Goal: Task Accomplishment & Management: Complete application form

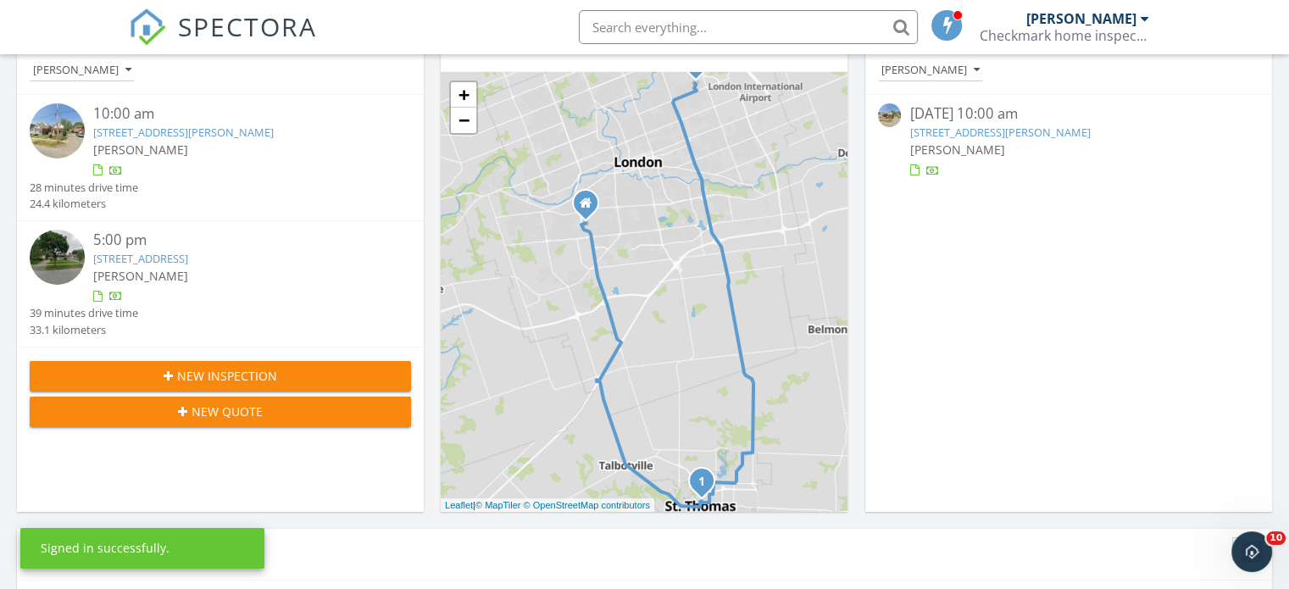
scroll to position [234, 0]
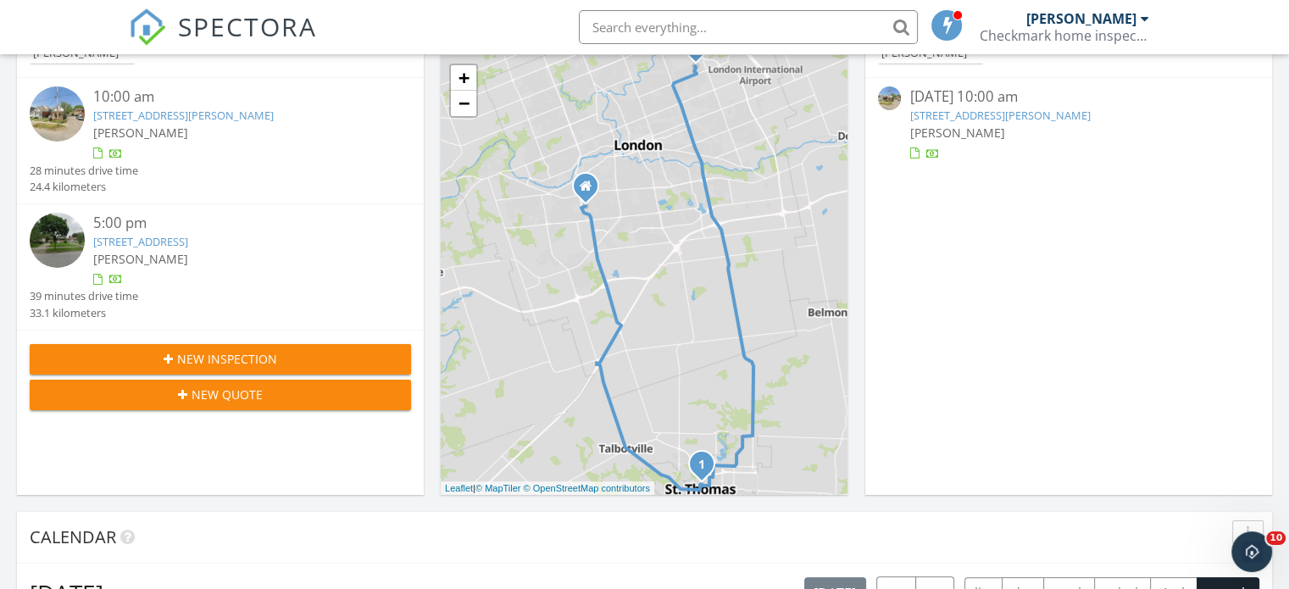
click at [335, 366] on div "New Inspection" at bounding box center [220, 359] width 354 height 18
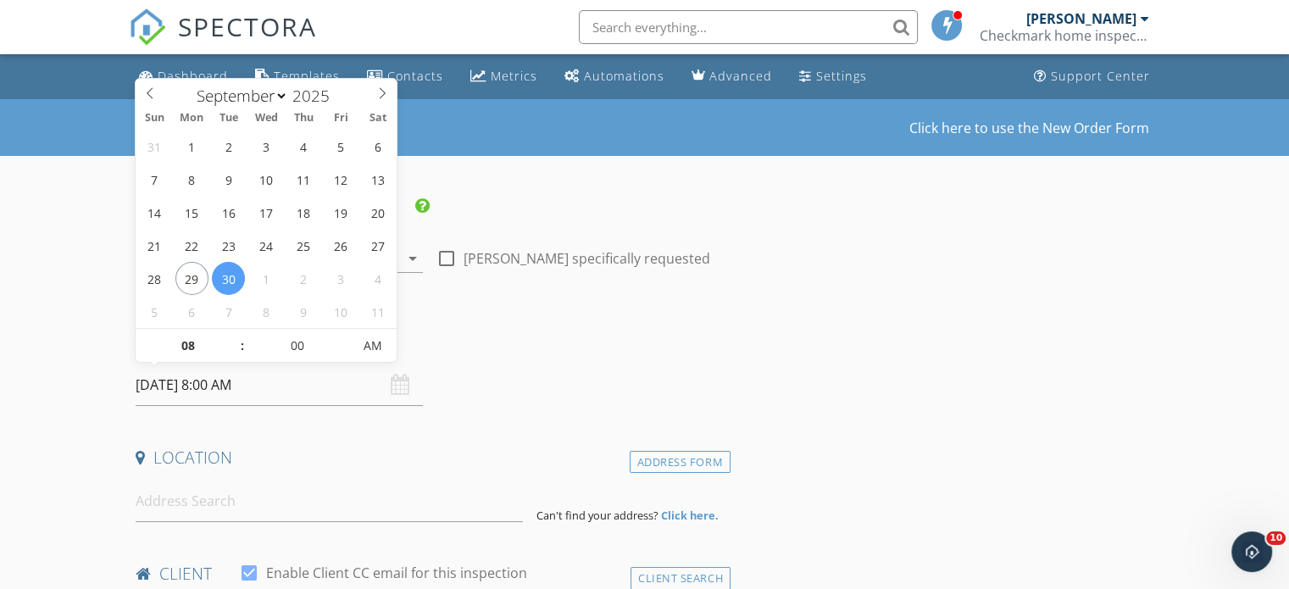
click at [214, 379] on input "09/30/2025 8:00 AM" at bounding box center [279, 385] width 287 height 42
select select "9"
click at [379, 97] on icon at bounding box center [382, 93] width 12 height 12
type input "10/01/2025 8:00 AM"
type input "07"
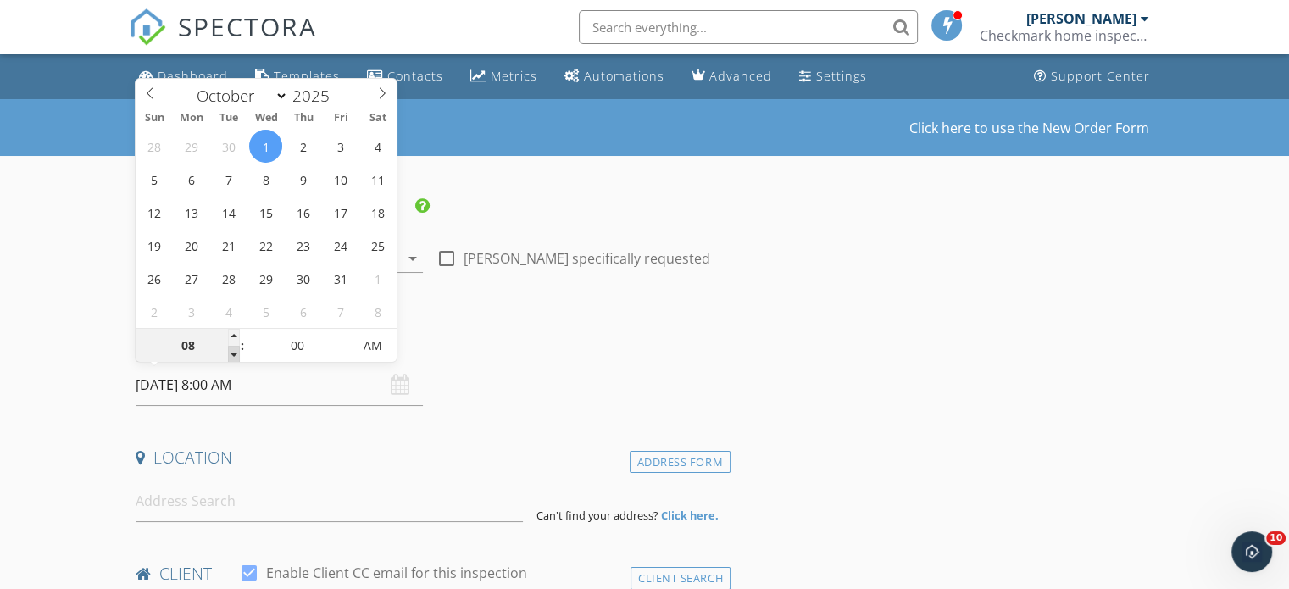
type input "10/01/2025 7:00 AM"
click at [234, 350] on span at bounding box center [234, 354] width 12 height 17
type input "06"
type input "10/01/2025 6:00 AM"
click at [234, 350] on span at bounding box center [234, 354] width 12 height 17
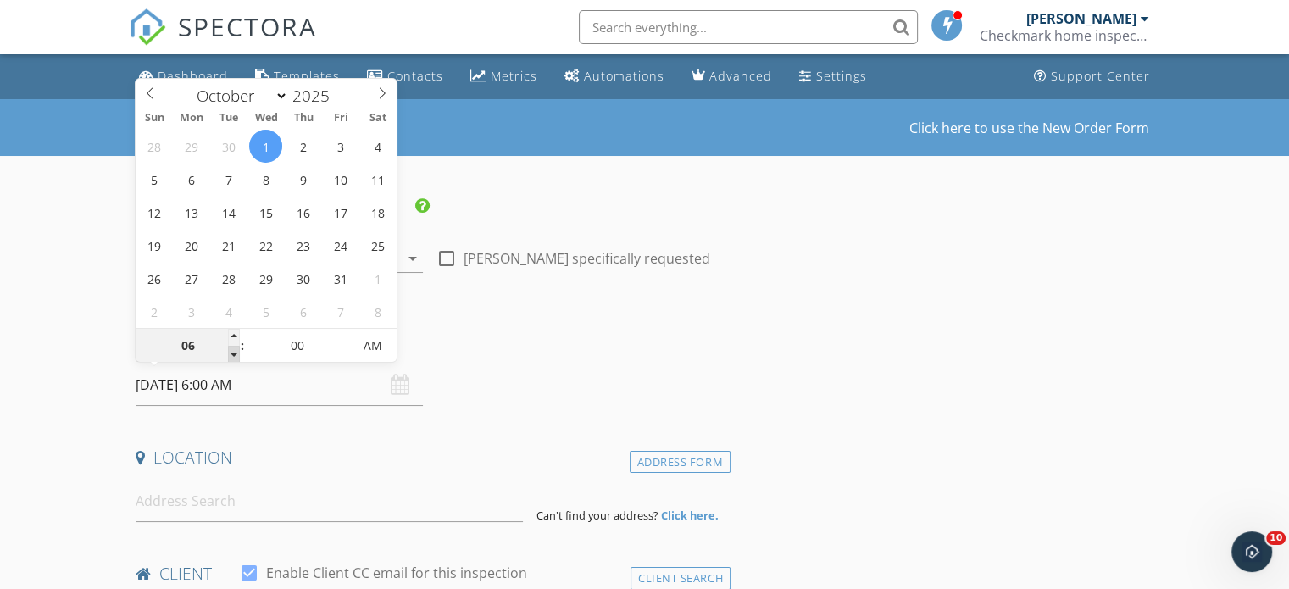
type input "05"
type input "10/01/2025 5:00 AM"
click at [234, 350] on span at bounding box center [234, 354] width 12 height 17
type input "04"
type input "10/01/2025 4:00 AM"
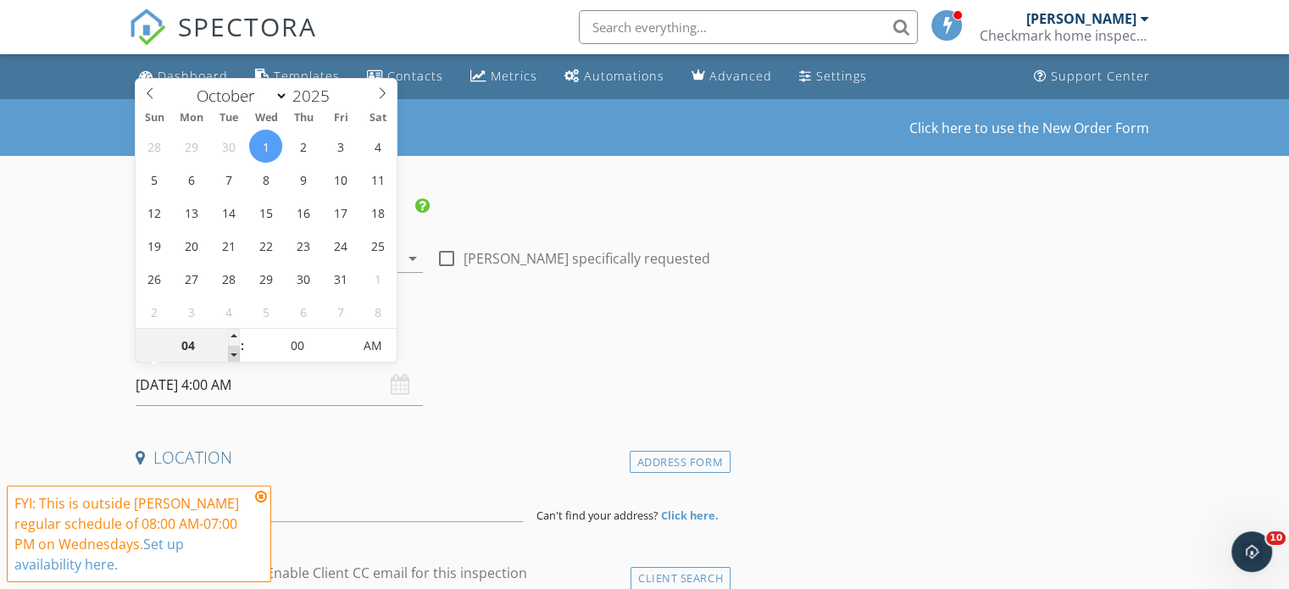
click at [234, 350] on span at bounding box center [234, 354] width 12 height 17
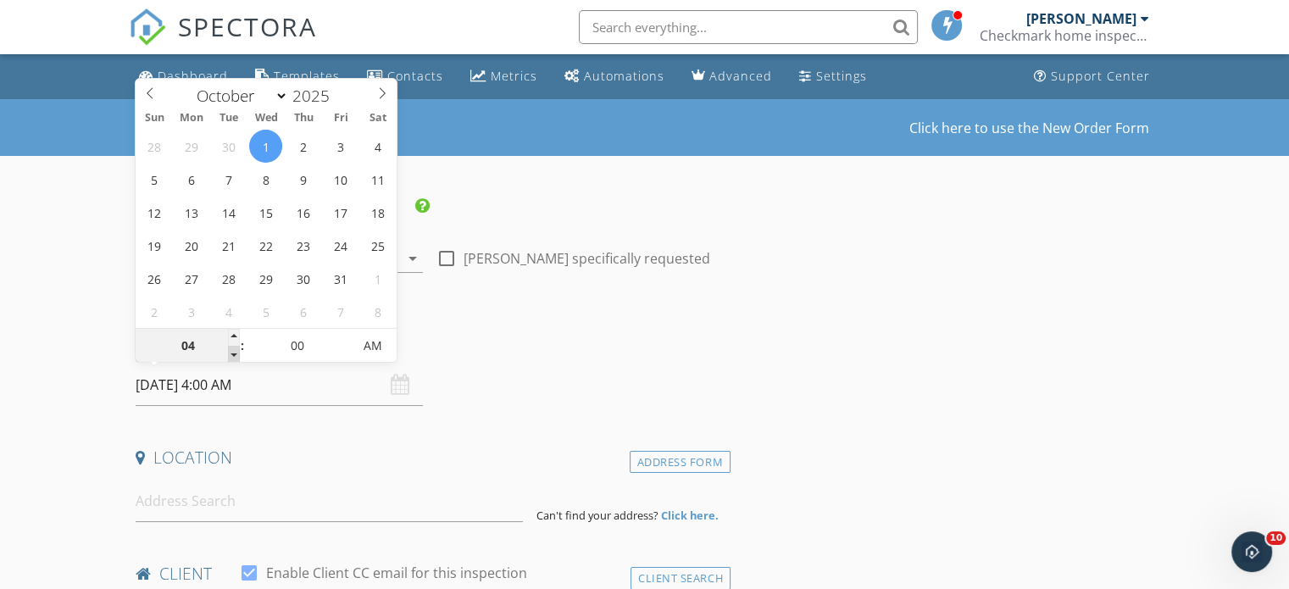
type input "03"
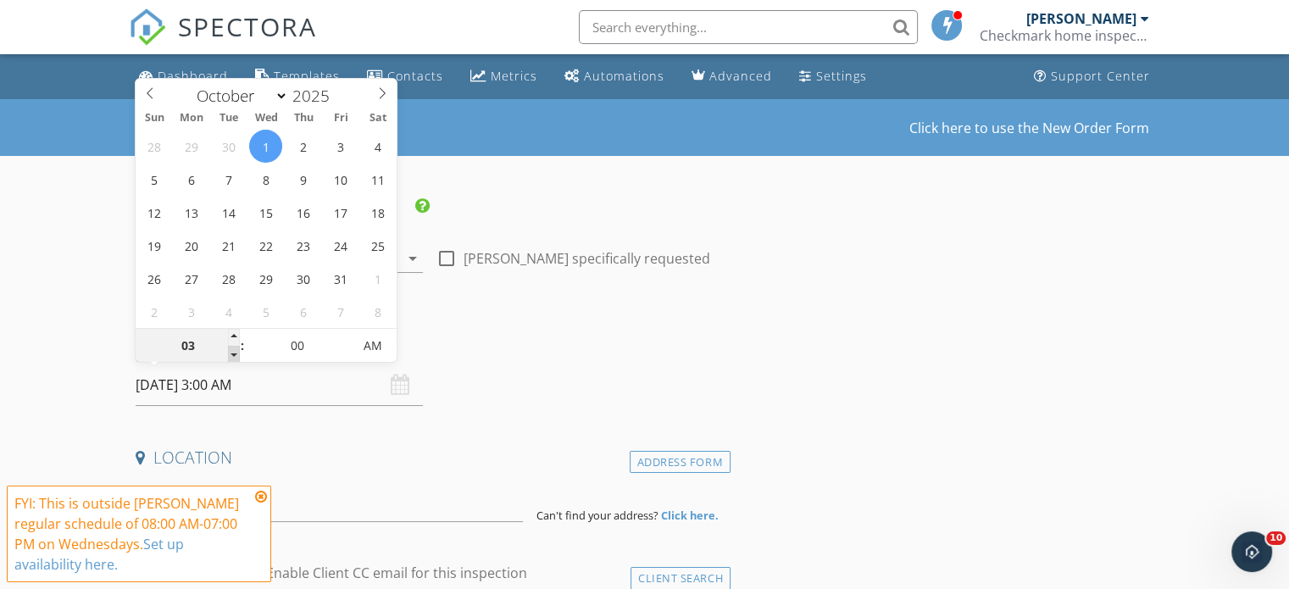
click at [234, 350] on span at bounding box center [234, 354] width 12 height 17
type input "10/01/2025 3:00 PM"
click at [372, 348] on span "AM" at bounding box center [373, 346] width 47 height 34
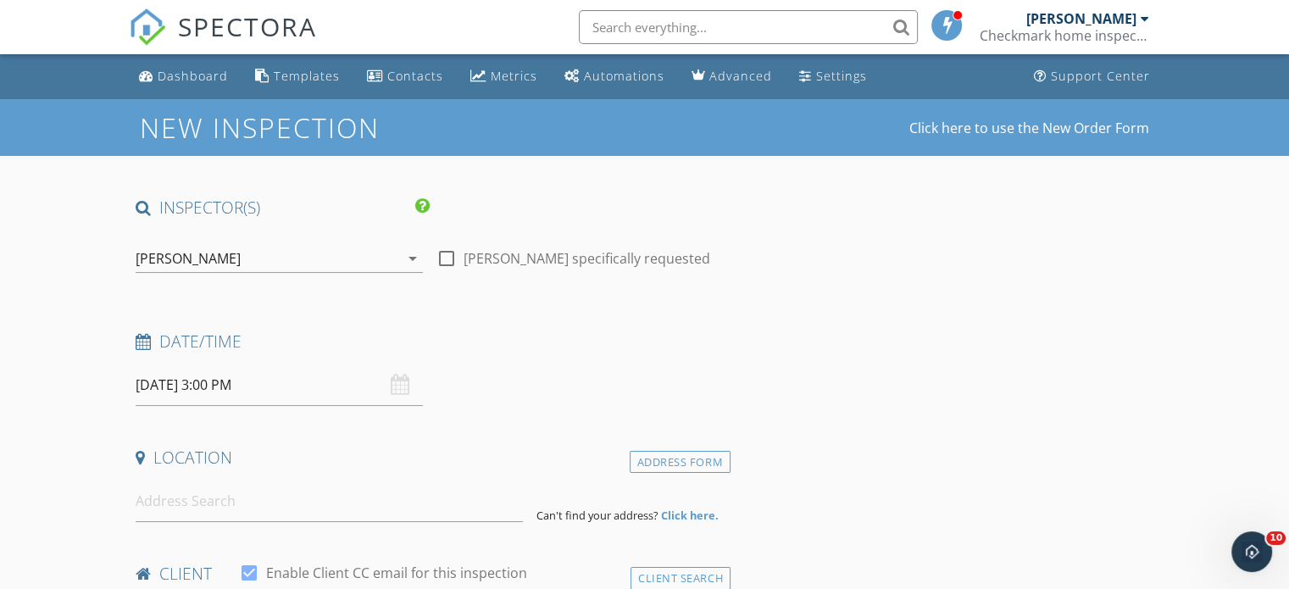
click at [453, 342] on h4 "Date/Time" at bounding box center [430, 342] width 588 height 22
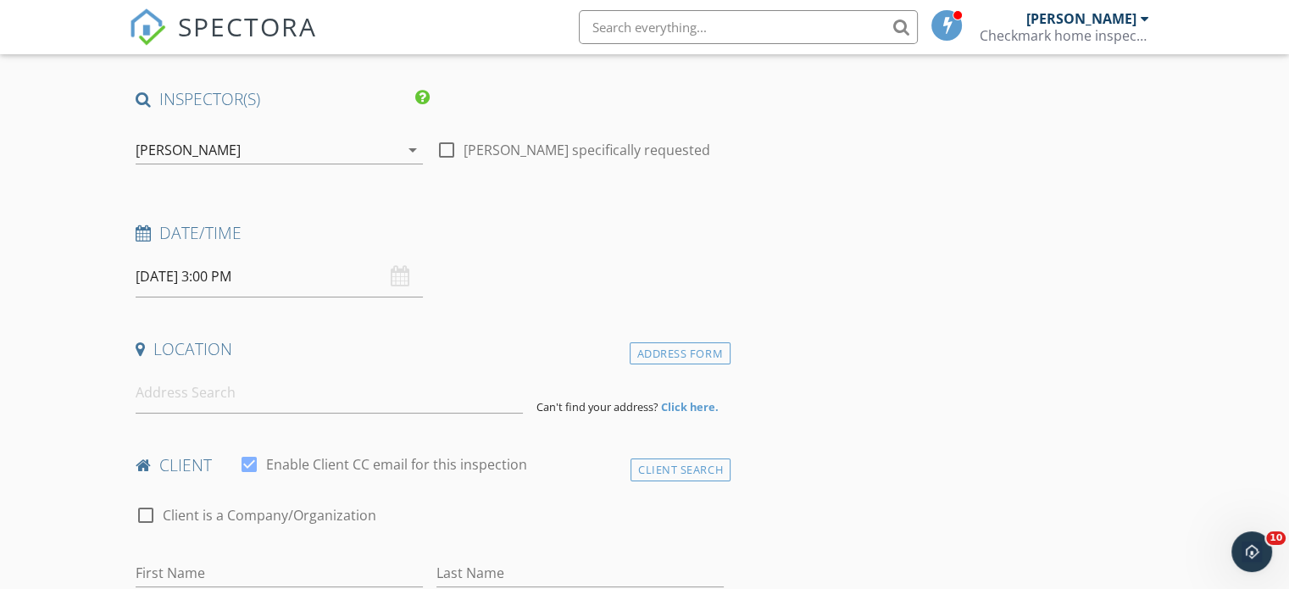
scroll to position [112, 0]
click at [275, 396] on input at bounding box center [329, 390] width 387 height 42
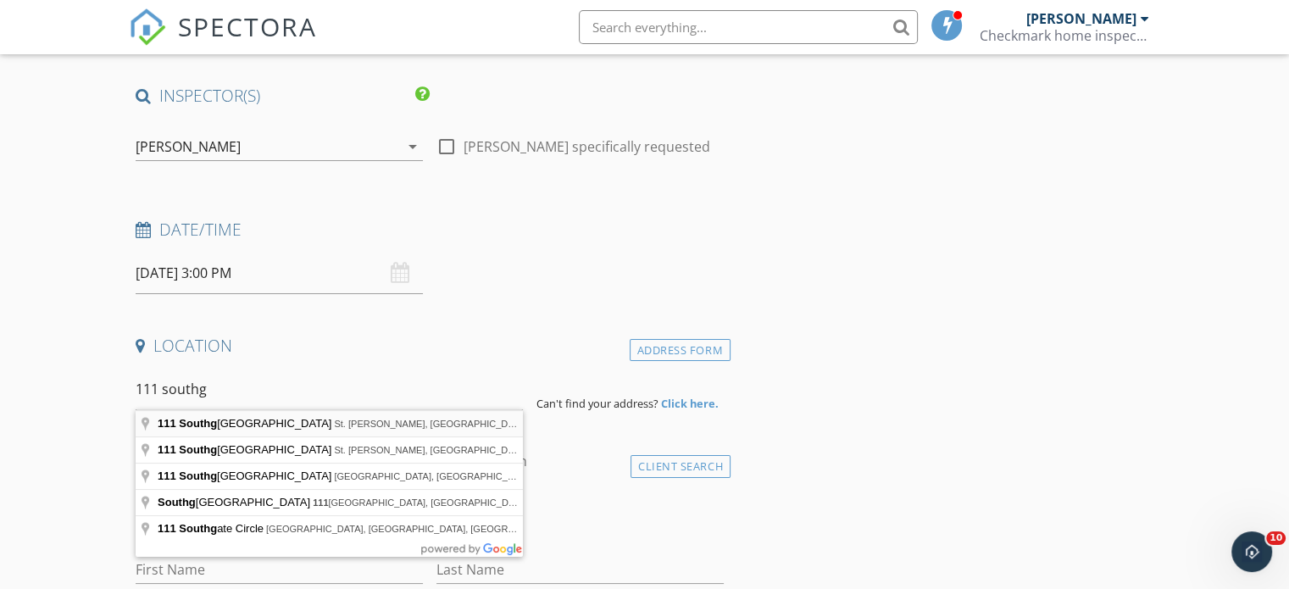
type input "111 Southgate Parkway, St. Thomas, ON, Canada"
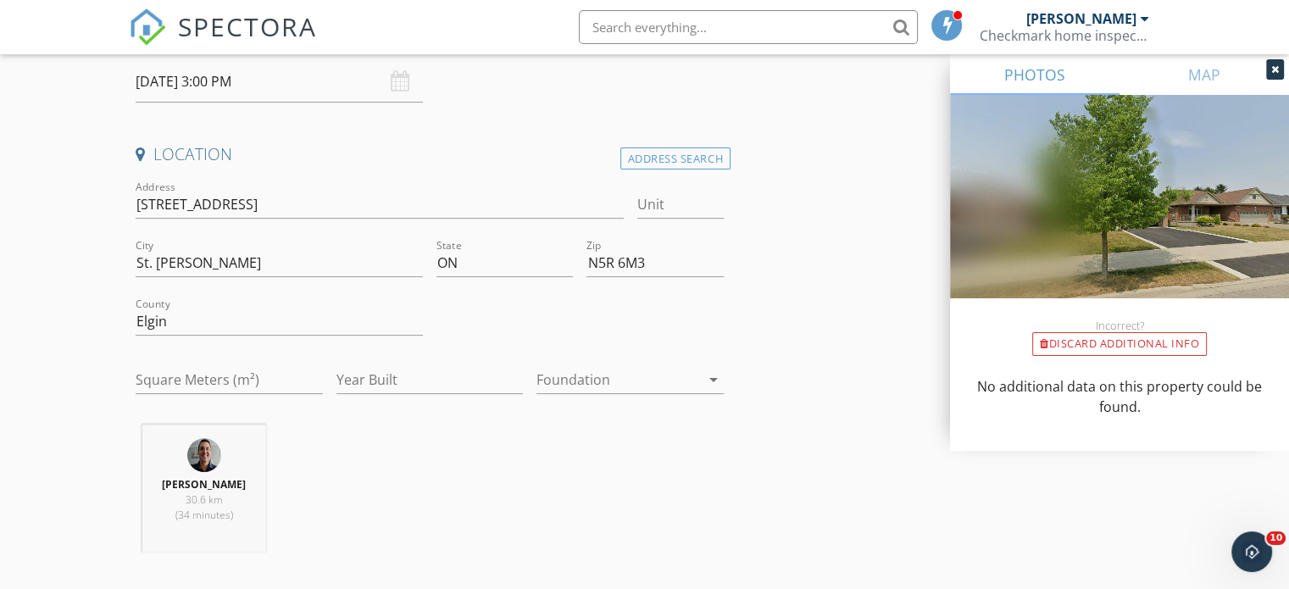
scroll to position [304, 0]
click at [260, 382] on input "Square Meters (m²)" at bounding box center [229, 379] width 187 height 28
type input "1200"
click at [383, 375] on input "Year Built" at bounding box center [429, 379] width 187 height 28
type input "2000"
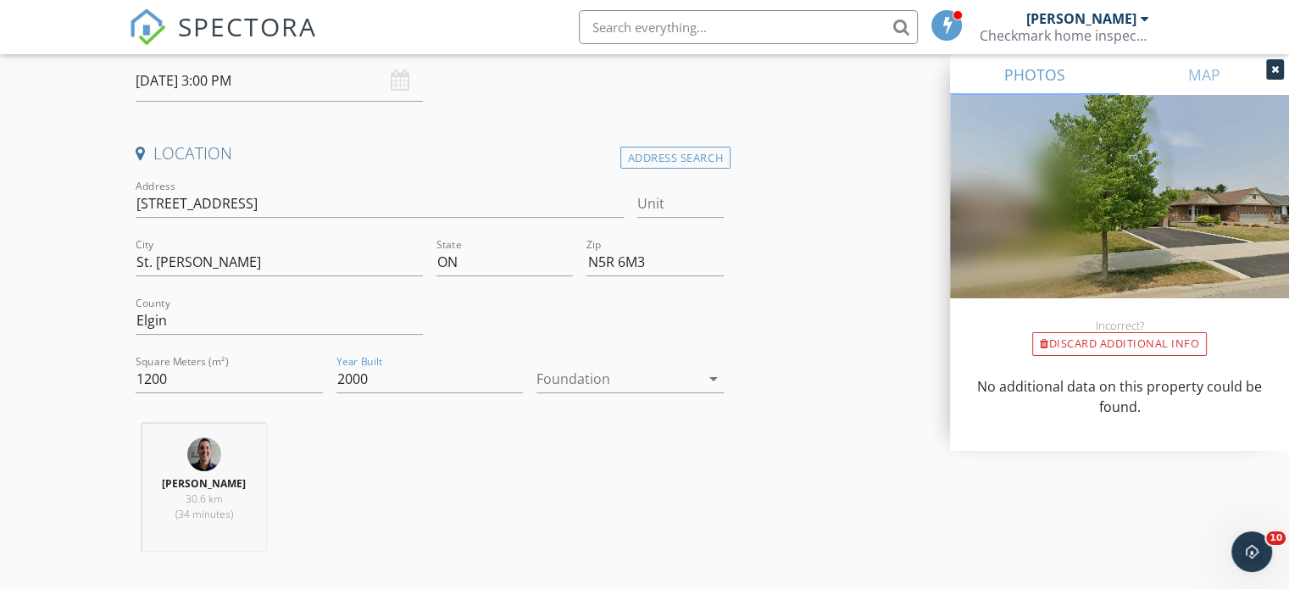
click at [580, 372] on div at bounding box center [618, 378] width 164 height 27
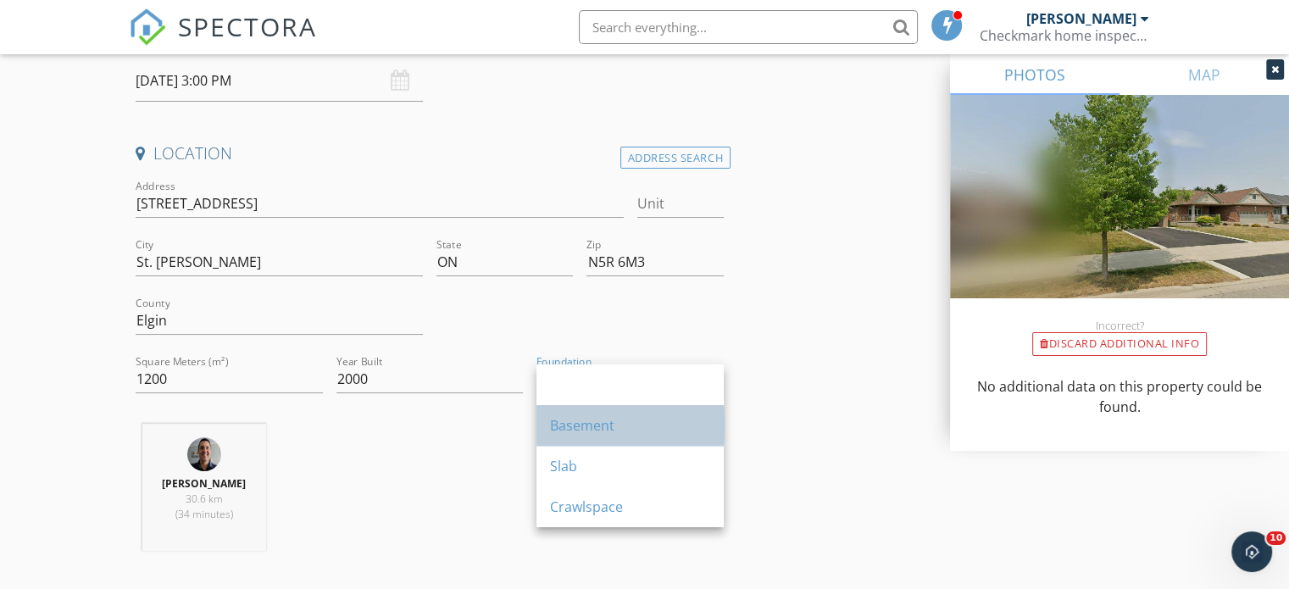
click at [583, 414] on div "Basement" at bounding box center [630, 425] width 160 height 41
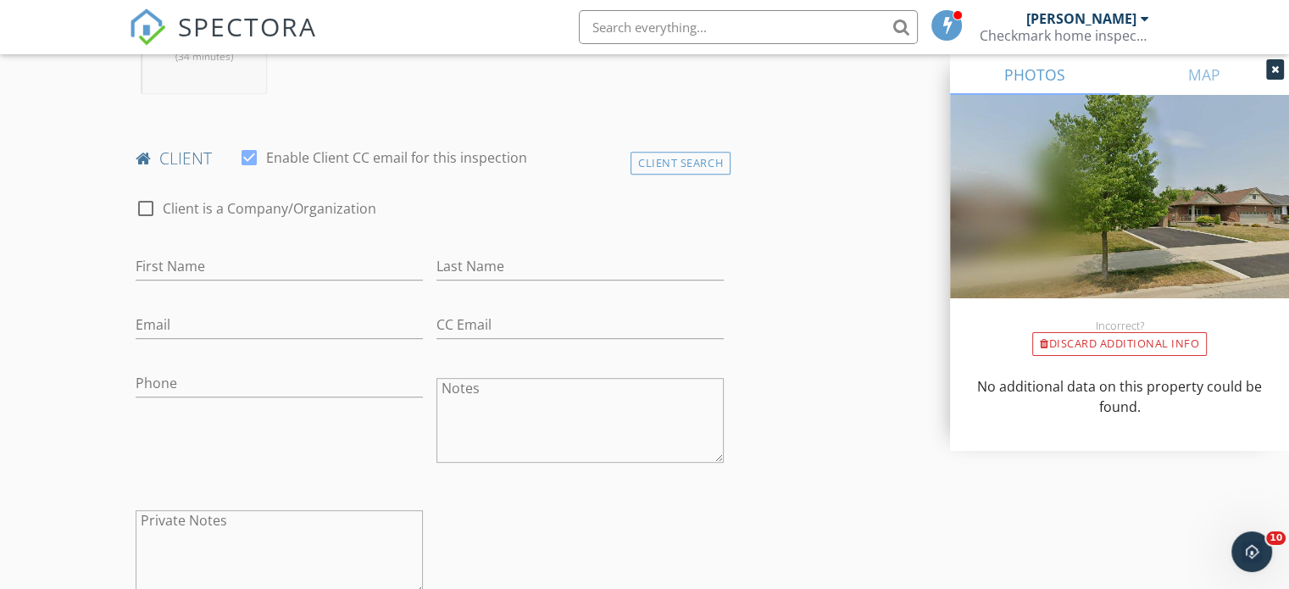
scroll to position [764, 0]
click at [264, 258] on input "First Name" at bounding box center [279, 264] width 287 height 28
type input "Mark"
type input "Willcox"
type input "mwil"
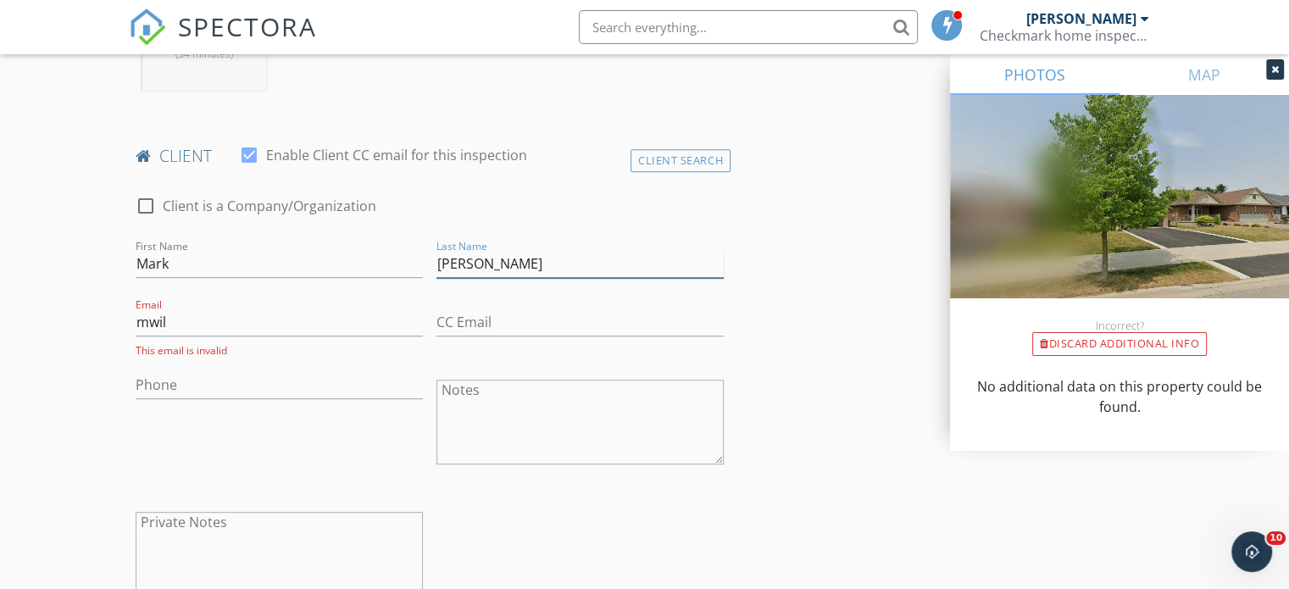
click at [456, 261] on input "Willcox" at bounding box center [579, 264] width 287 height 28
click at [464, 260] on input "Willcox" at bounding box center [579, 264] width 287 height 28
click at [462, 260] on input "Willcox" at bounding box center [579, 264] width 287 height 28
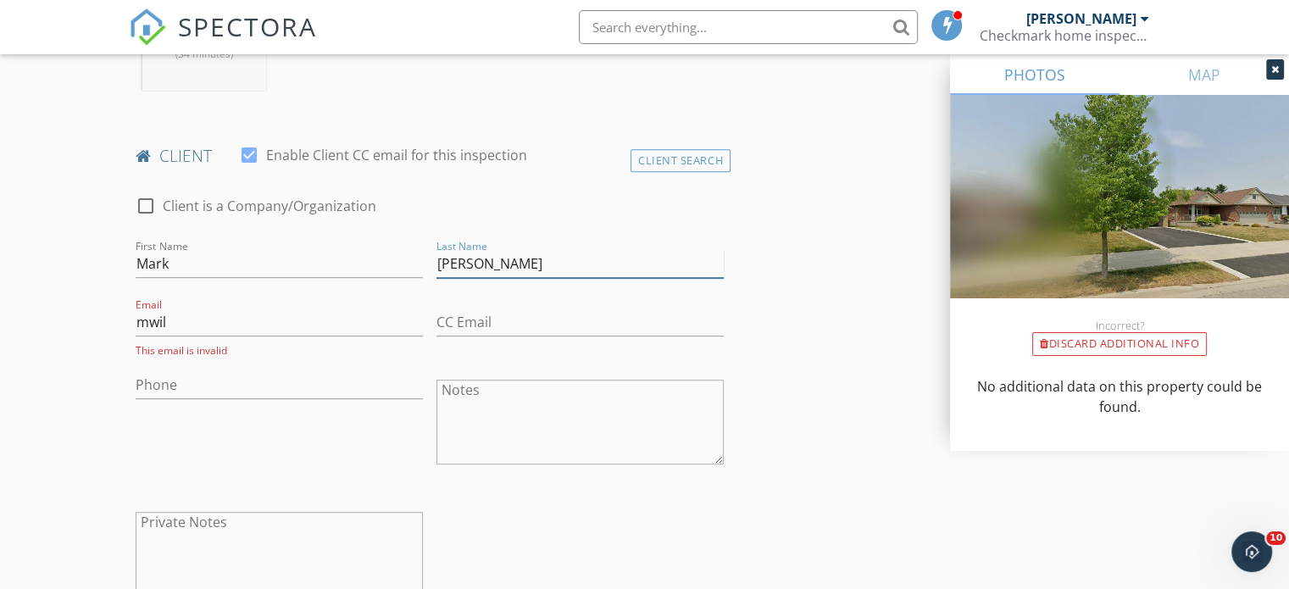
type input "Wilcox"
click at [322, 310] on input "mwil" at bounding box center [279, 322] width 287 height 28
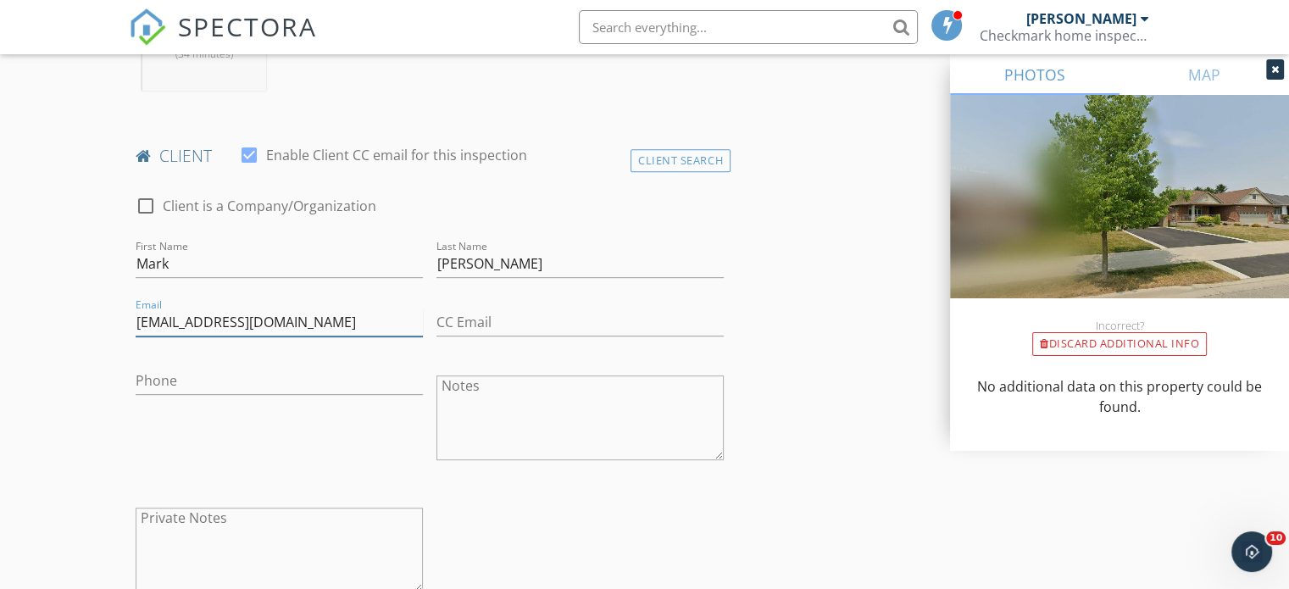
type input "mwilcox098@gmail.com"
click at [273, 378] on input "Phone" at bounding box center [279, 381] width 287 height 28
type input "519-871-6581"
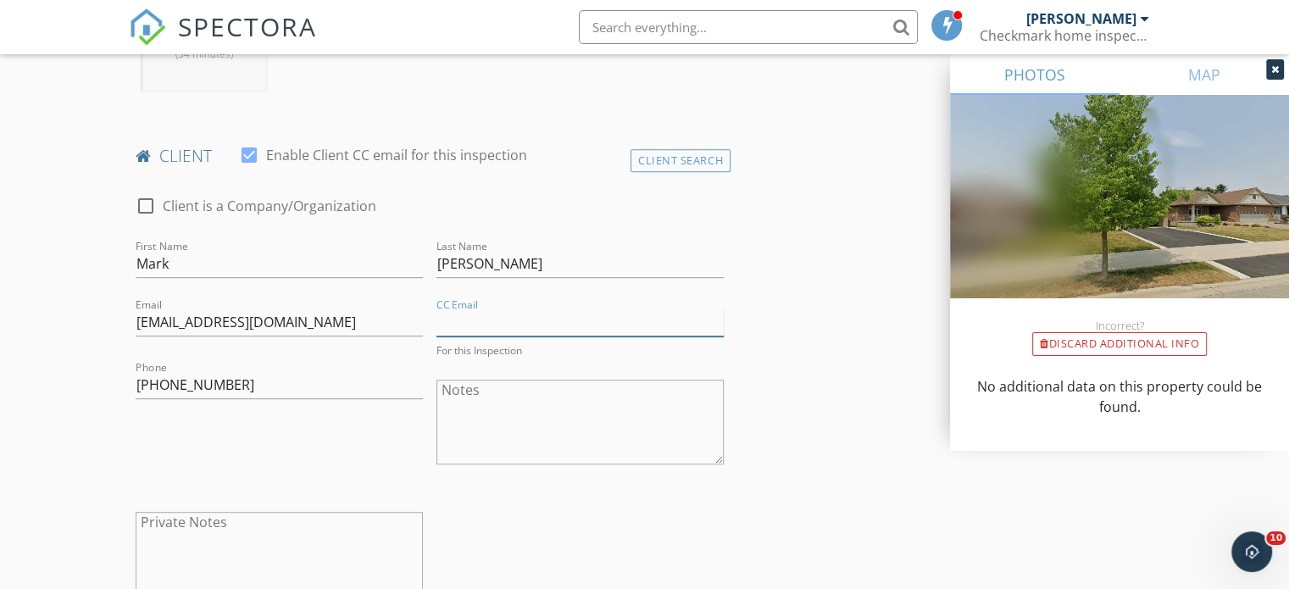
click at [457, 316] on input "CC Email" at bounding box center [579, 322] width 287 height 28
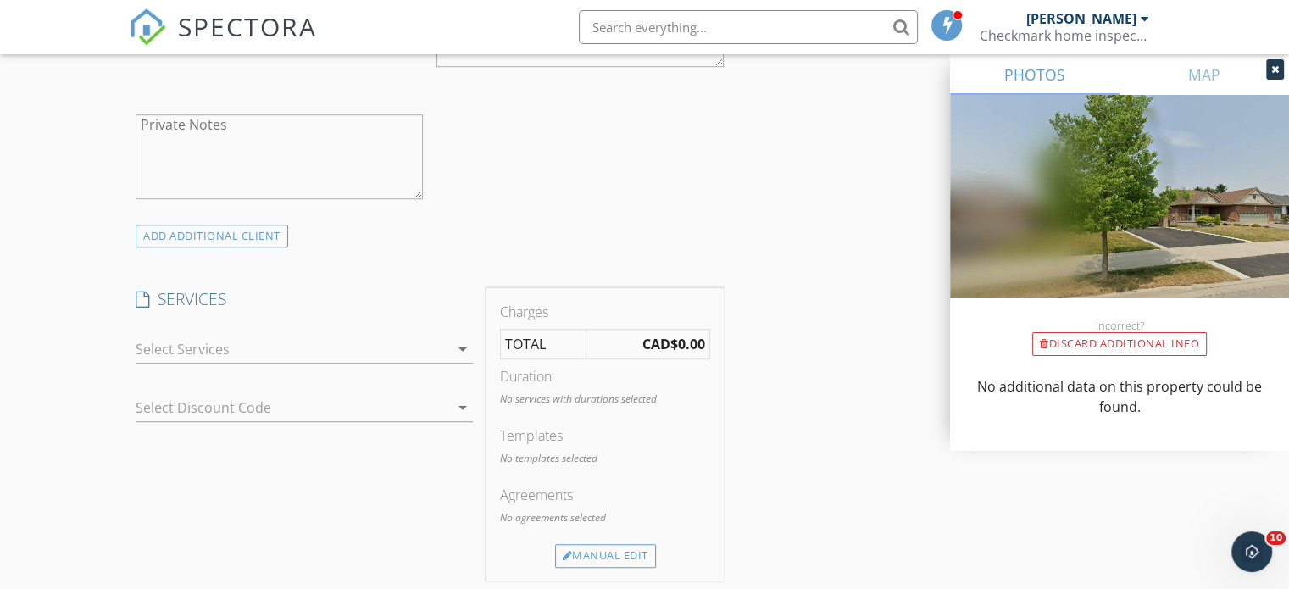
scroll to position [1163, 0]
type input "nigelm282@gmaol.com"
click at [332, 353] on div at bounding box center [293, 348] width 314 height 27
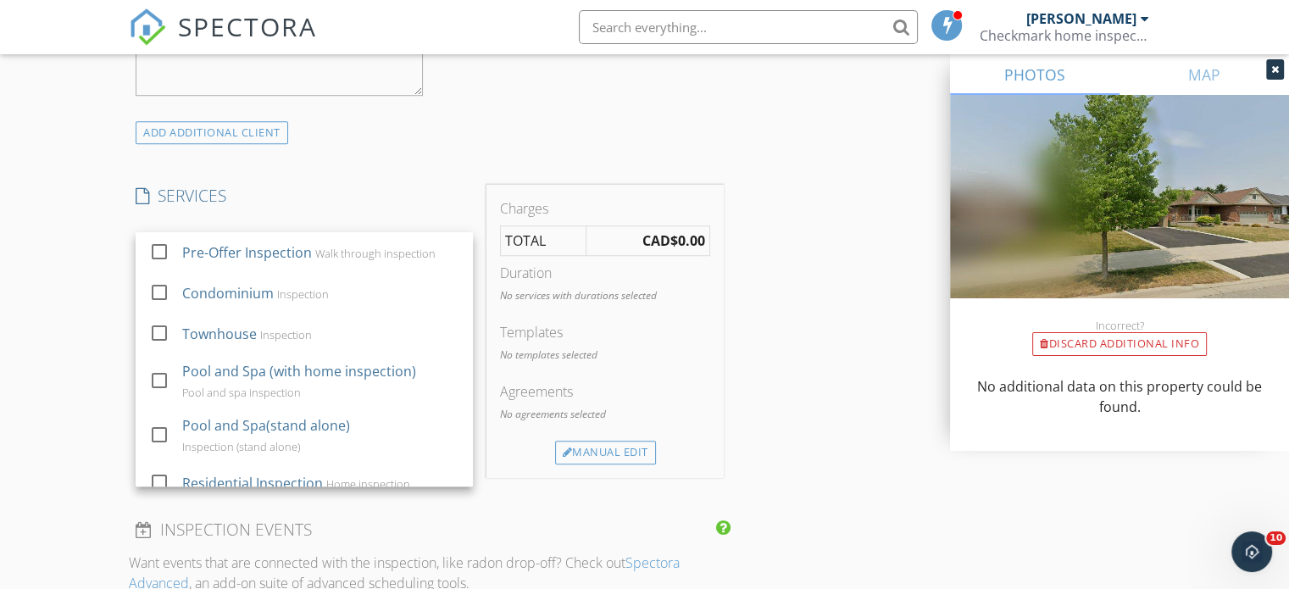
scroll to position [1263, 0]
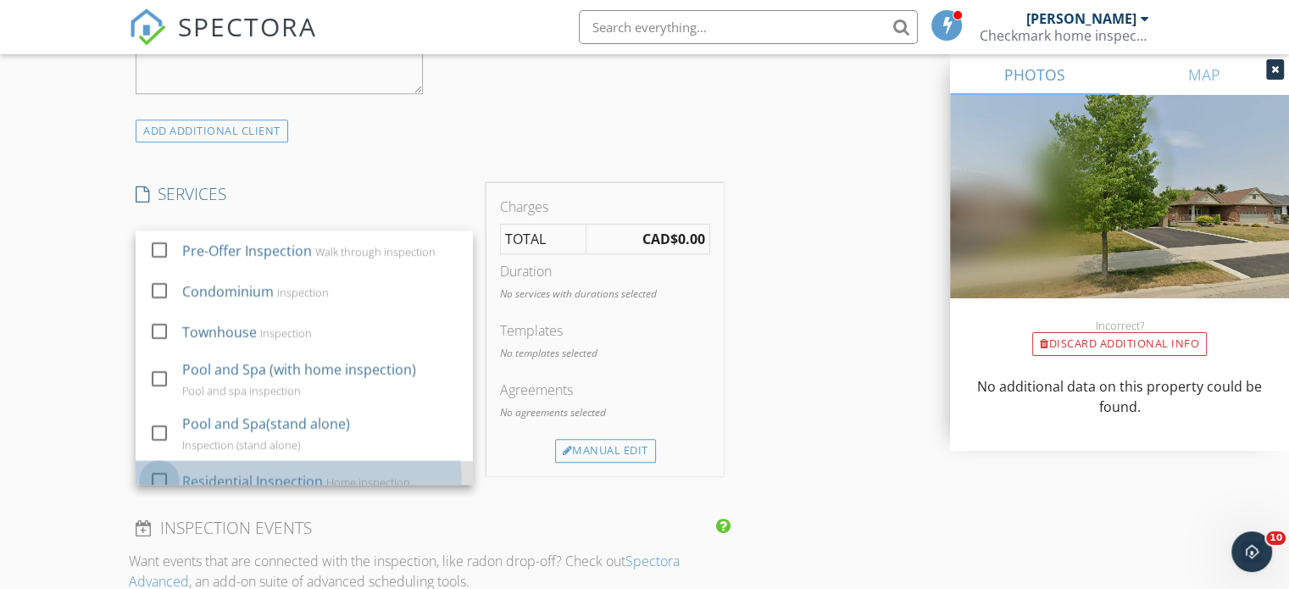
click at [156, 477] on div at bounding box center [159, 480] width 29 height 29
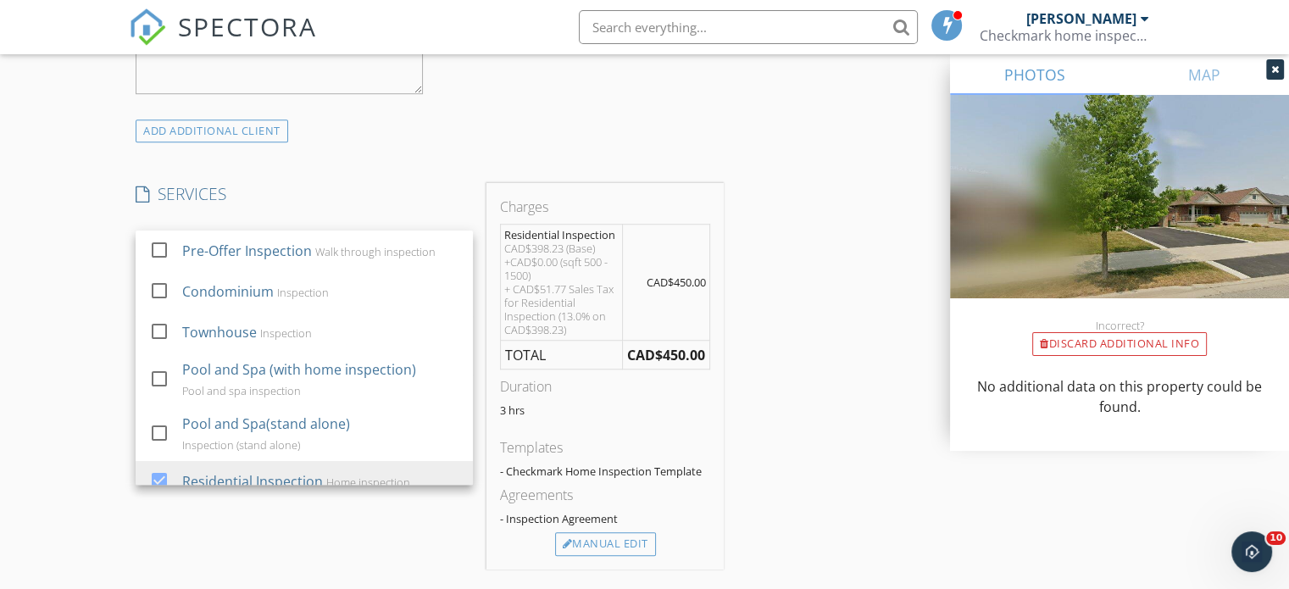
click at [64, 463] on div "New Inspection Click here to use the New Order Form INSPECTOR(S) check_box Mark…" at bounding box center [644, 341] width 1289 height 3010
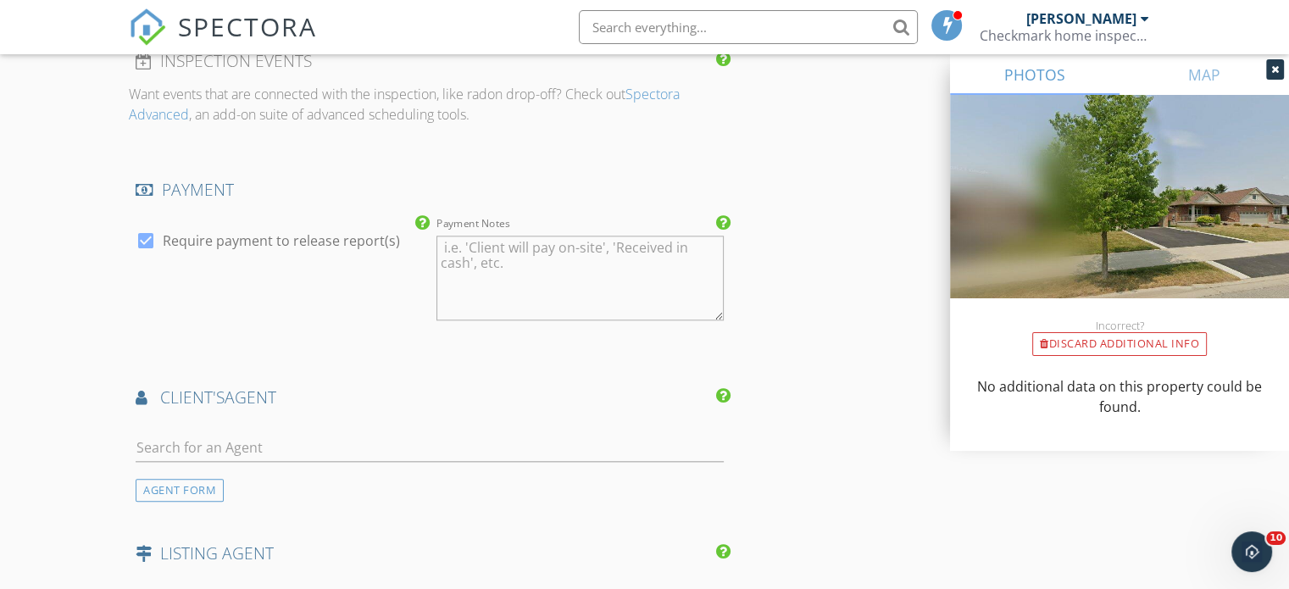
scroll to position [1826, 0]
click at [177, 431] on input "text" at bounding box center [430, 445] width 588 height 28
type input "Nigel Mahibar"
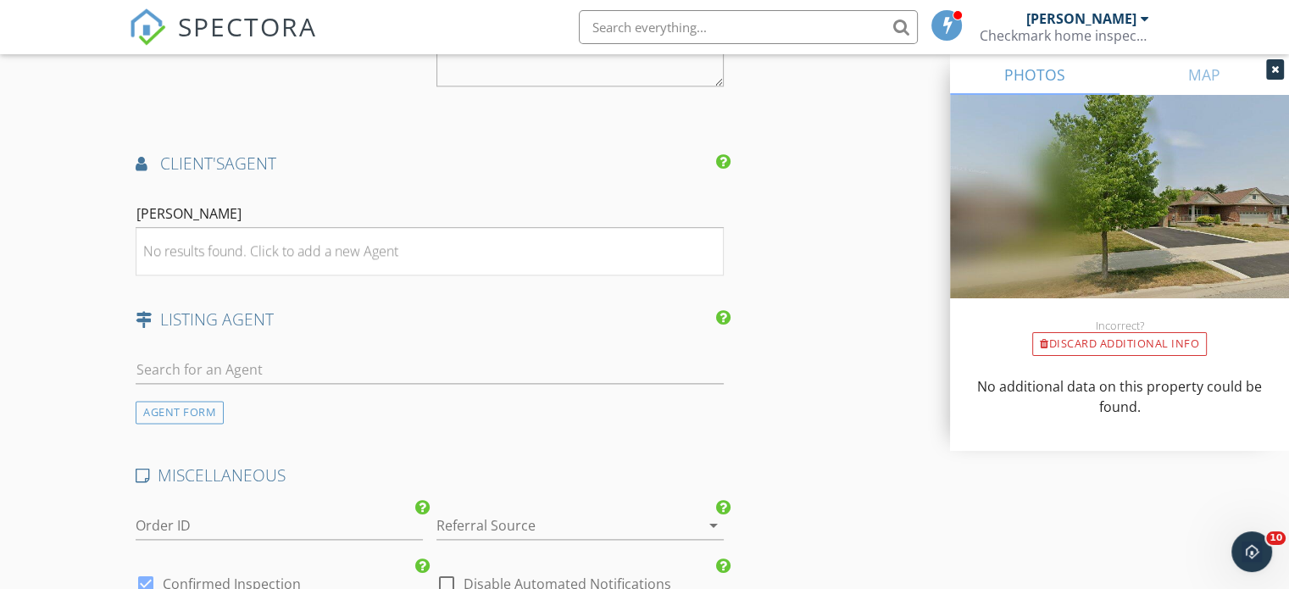
click at [497, 411] on div "AGENT FORM" at bounding box center [430, 382] width 602 height 81
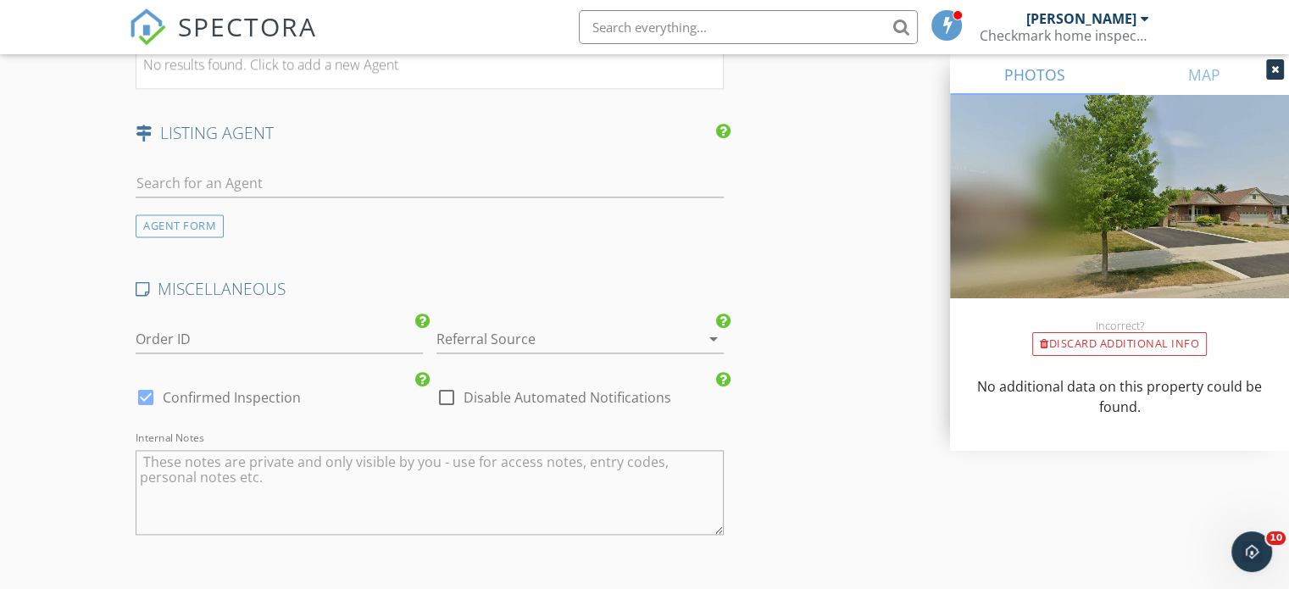
scroll to position [2254, 0]
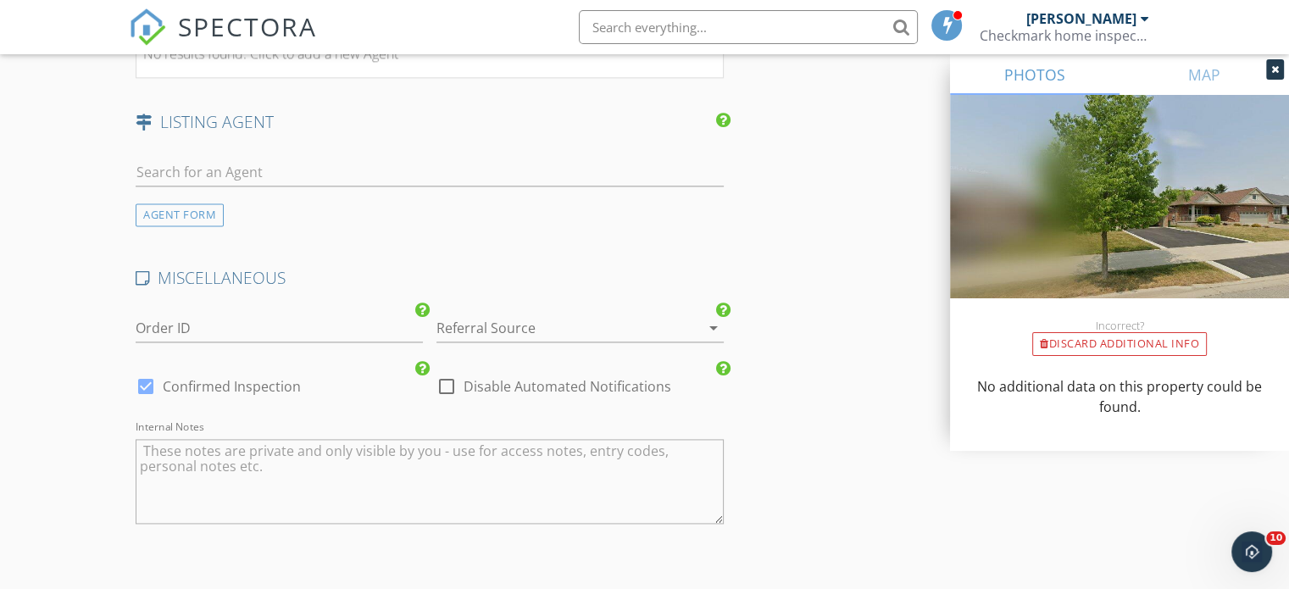
click at [527, 331] on div at bounding box center [556, 327] width 240 height 27
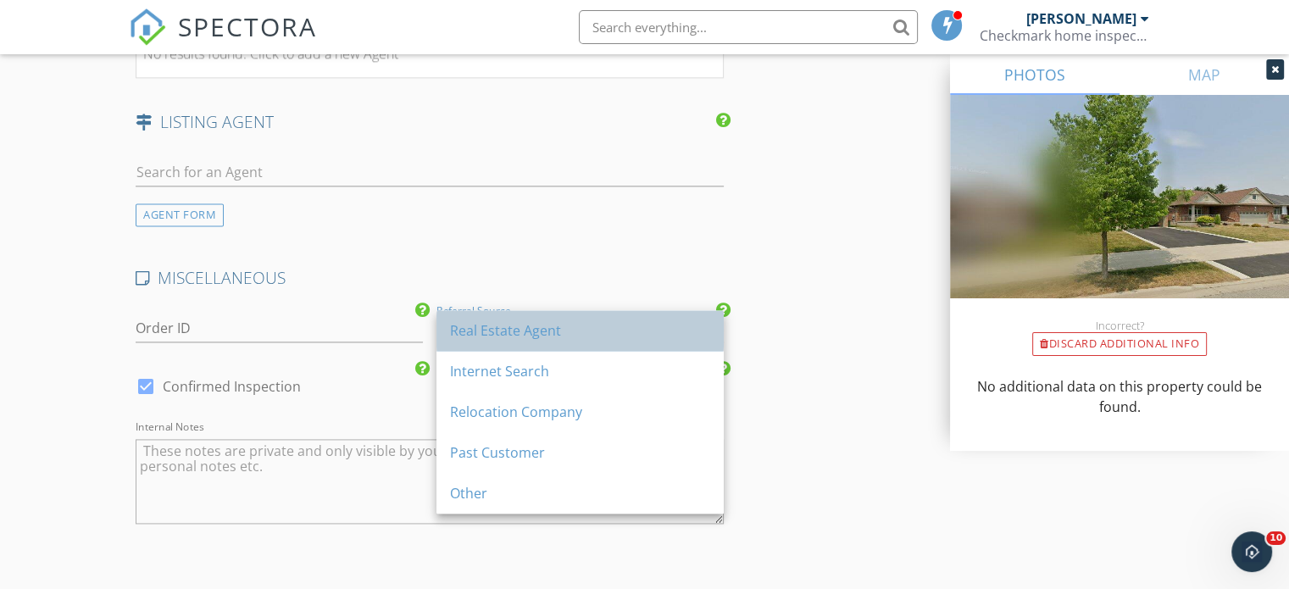
click at [525, 334] on div "Real Estate Agent" at bounding box center [580, 330] width 260 height 20
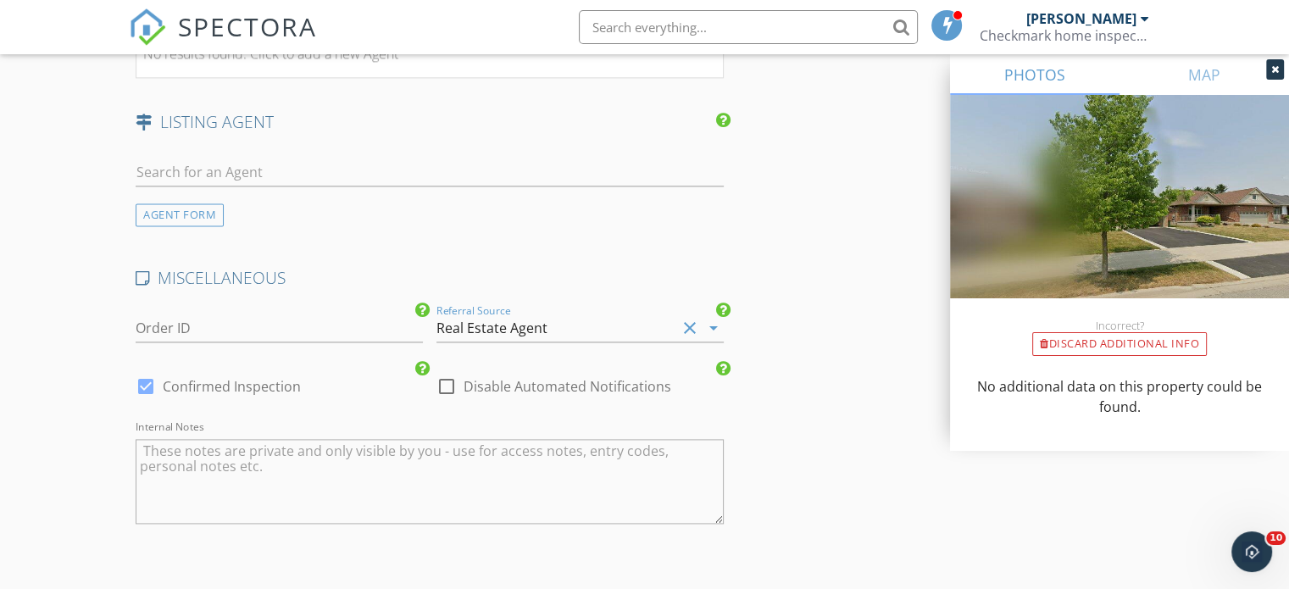
scroll to position [2515, 0]
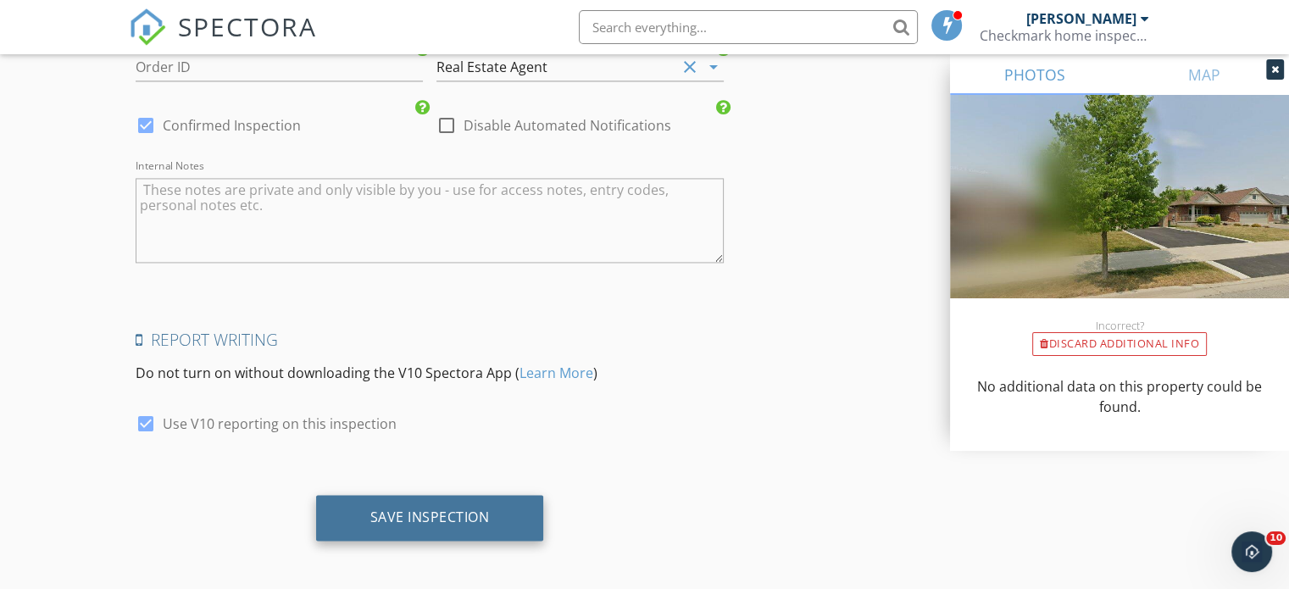
click at [446, 509] on div "Save Inspection" at bounding box center [430, 517] width 120 height 17
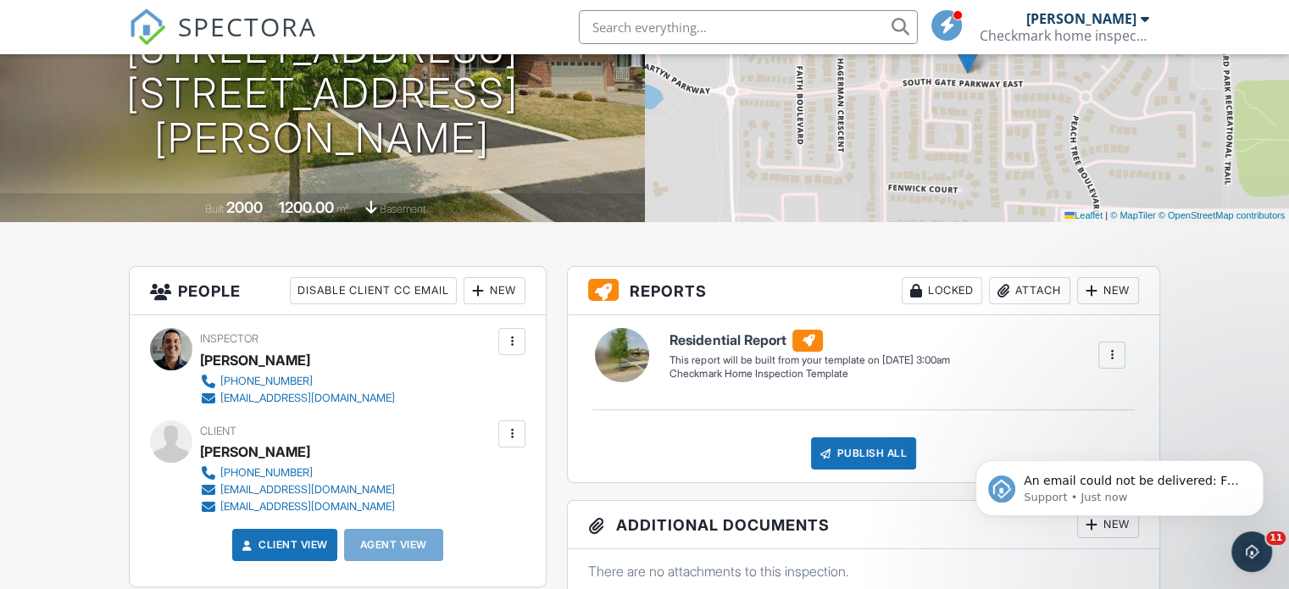
scroll to position [232, 0]
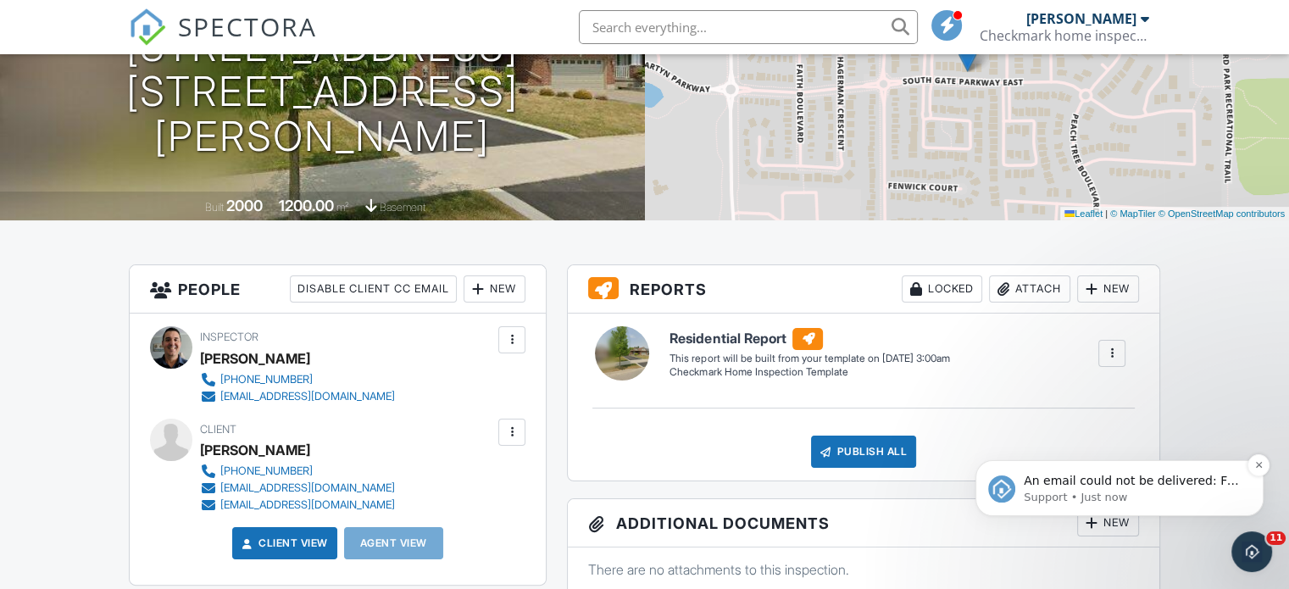
click at [1053, 486] on span "An email could not be delivered: For more information, view Why emails don't ge…" at bounding box center [1131, 497] width 215 height 47
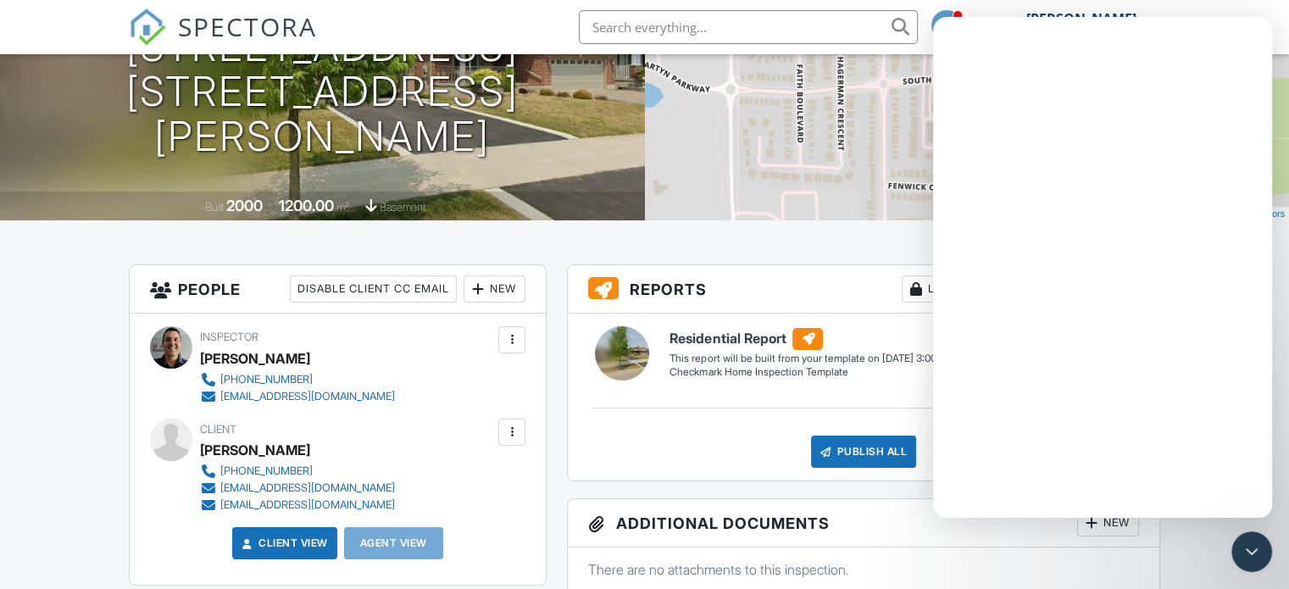
scroll to position [0, 0]
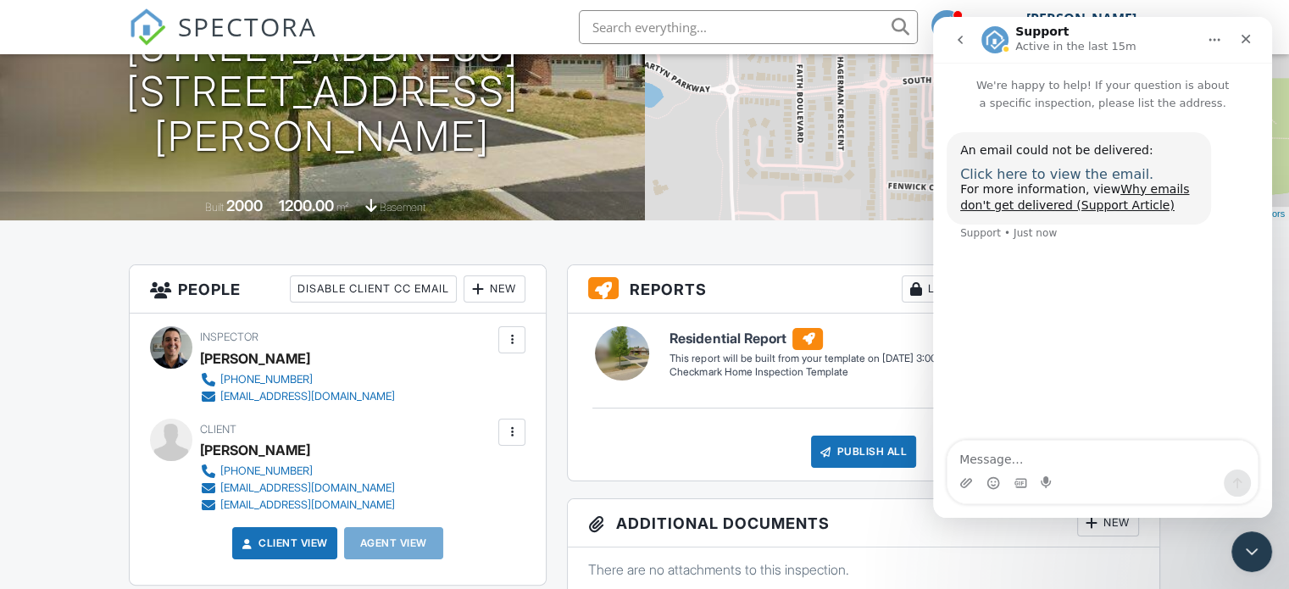
click at [1061, 174] on span "Click here to view the email." at bounding box center [1056, 174] width 193 height 16
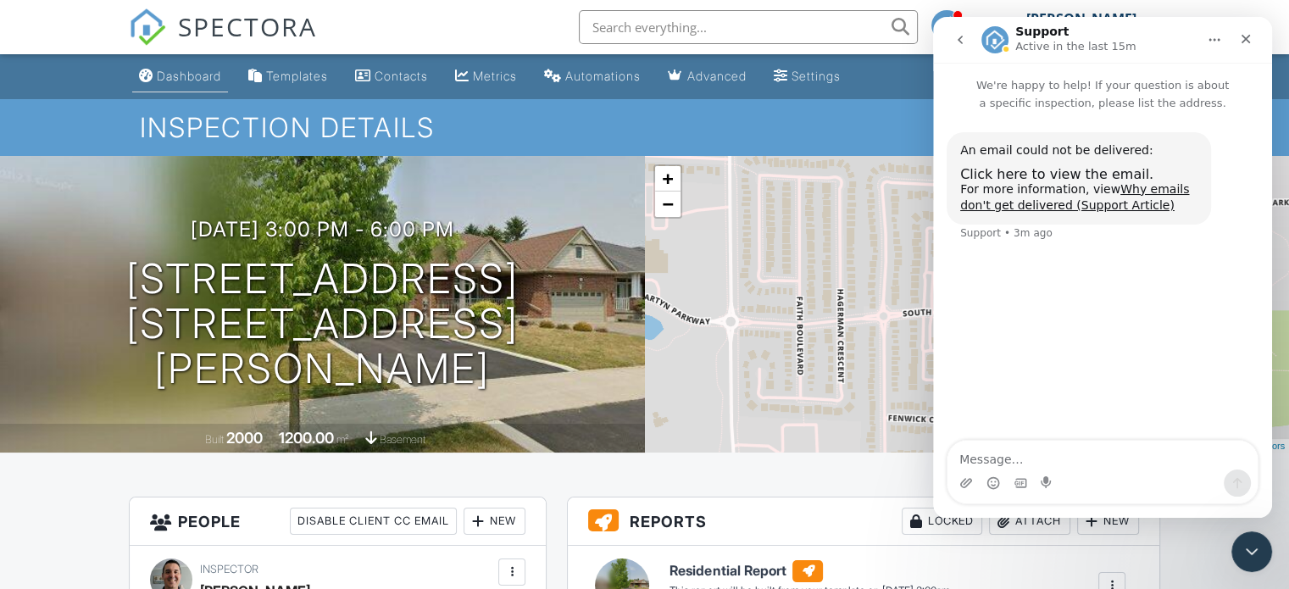
click at [186, 64] on link "Dashboard" at bounding box center [180, 76] width 96 height 31
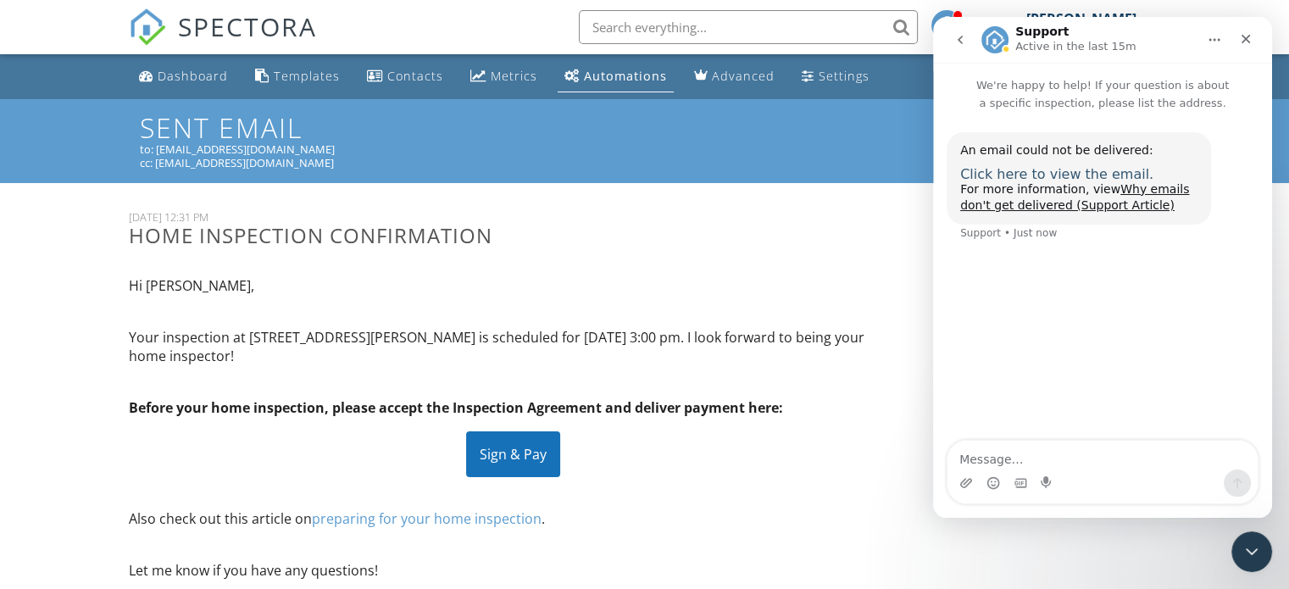
click at [1018, 177] on span "Click here to view the email." at bounding box center [1056, 174] width 193 height 16
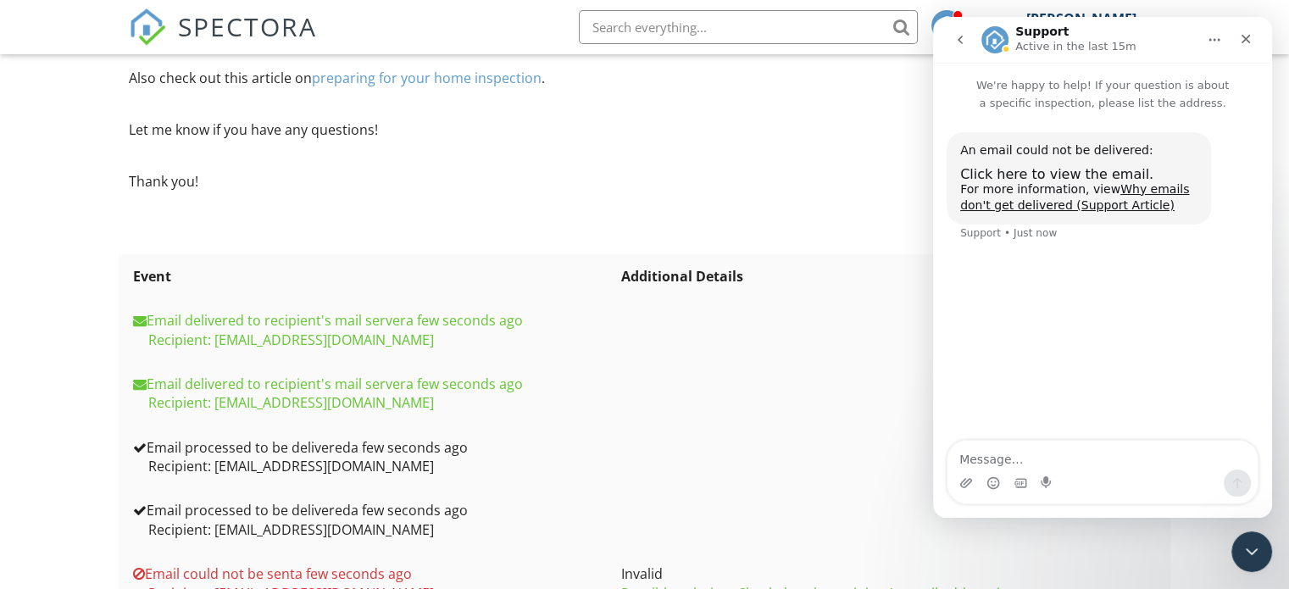
scroll to position [493, 0]
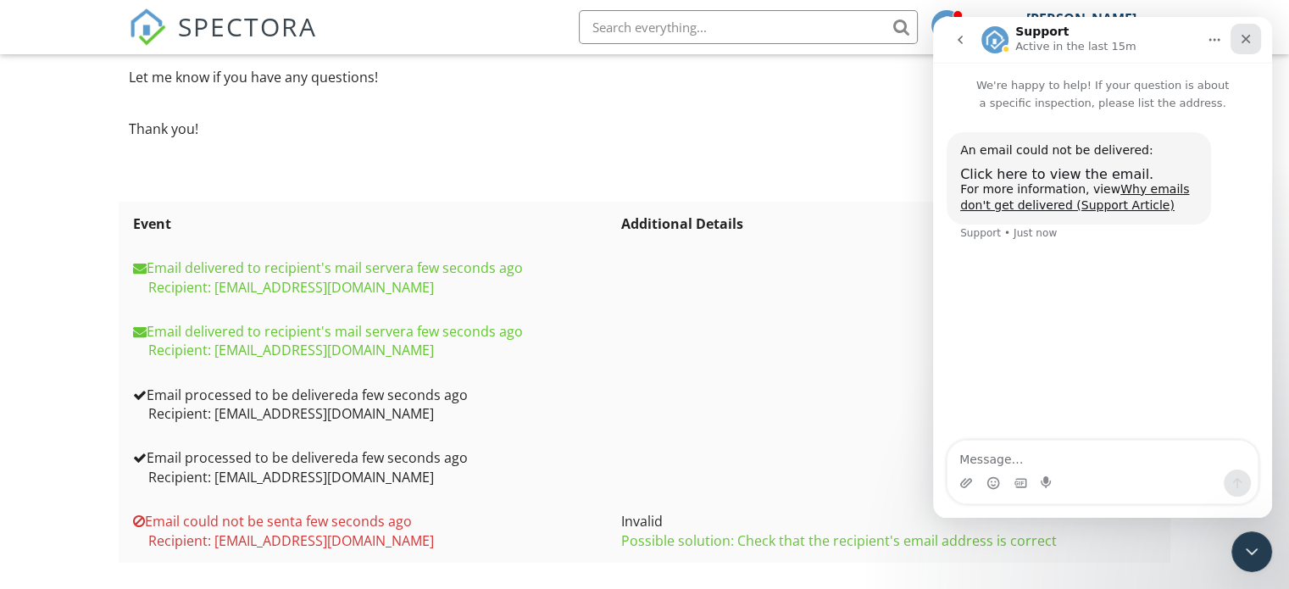
click at [1242, 32] on icon "Close" at bounding box center [1246, 39] width 14 height 14
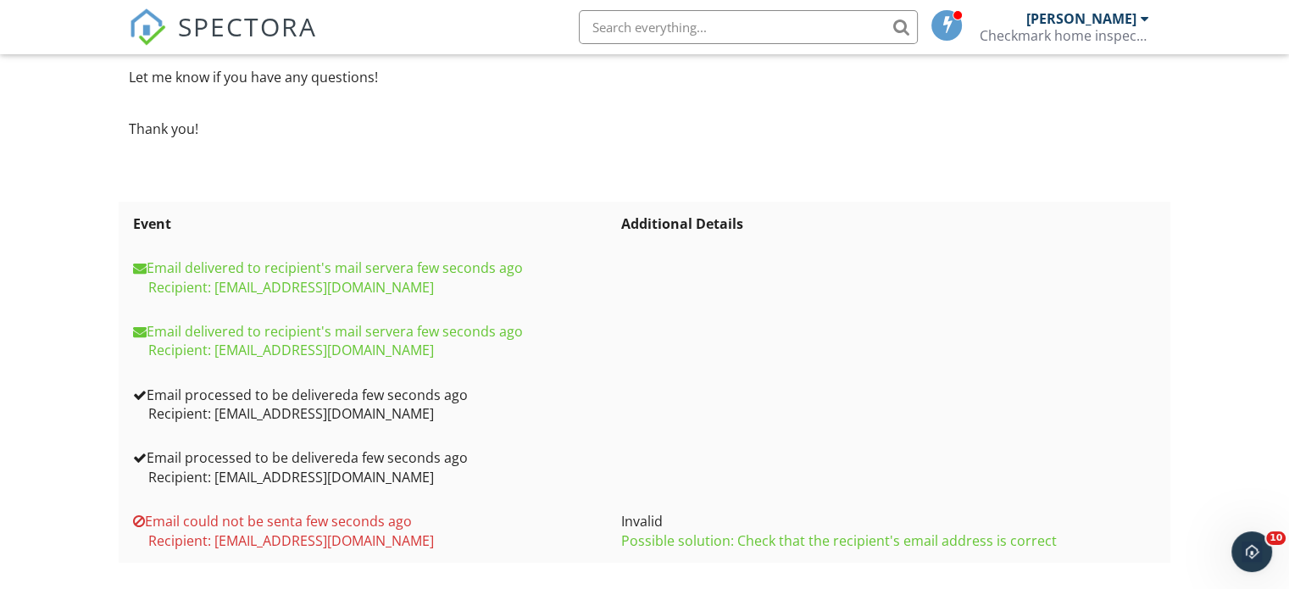
scroll to position [0, 0]
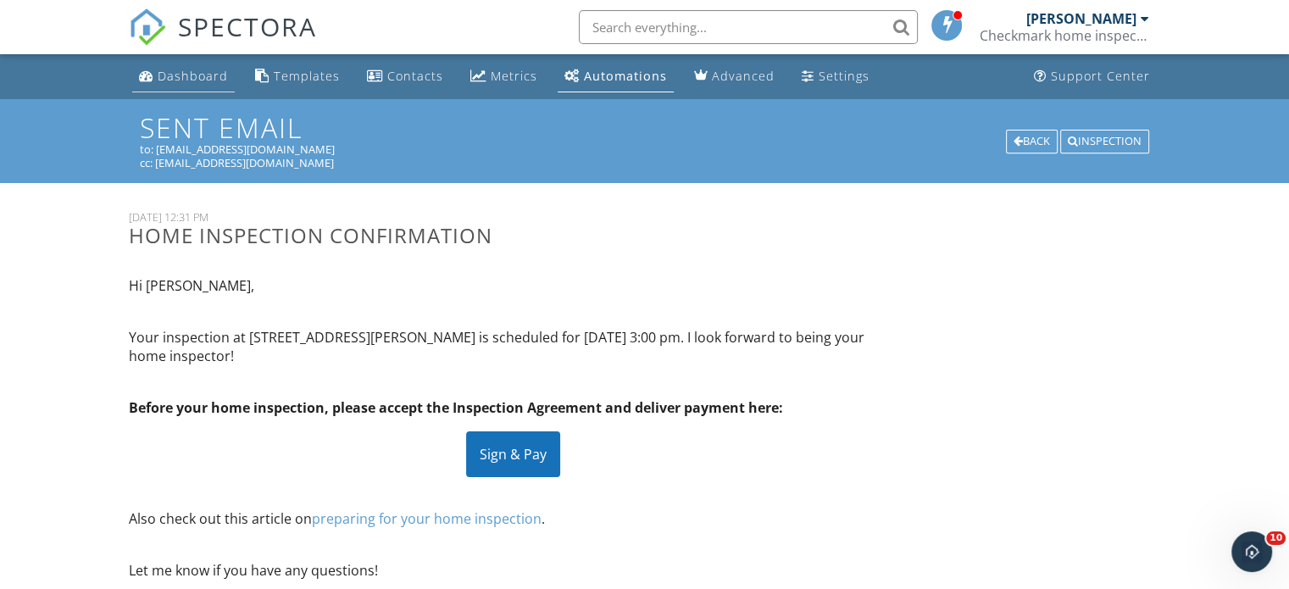
click at [182, 74] on div "Dashboard" at bounding box center [193, 76] width 70 height 16
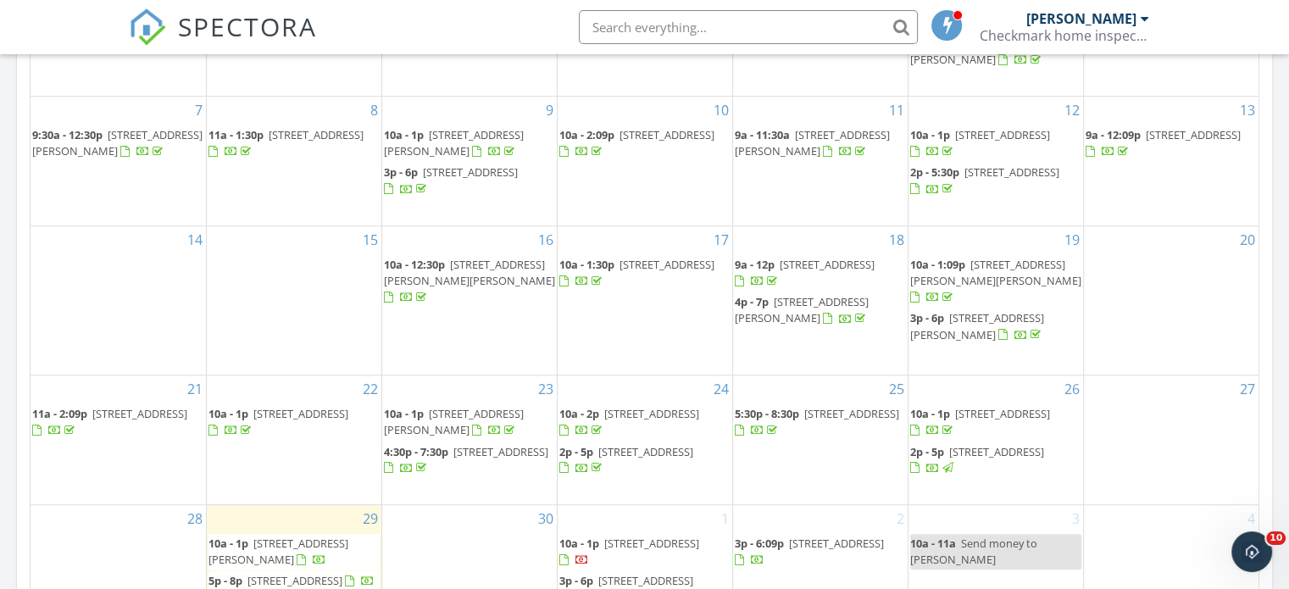
scroll to position [1118, 0]
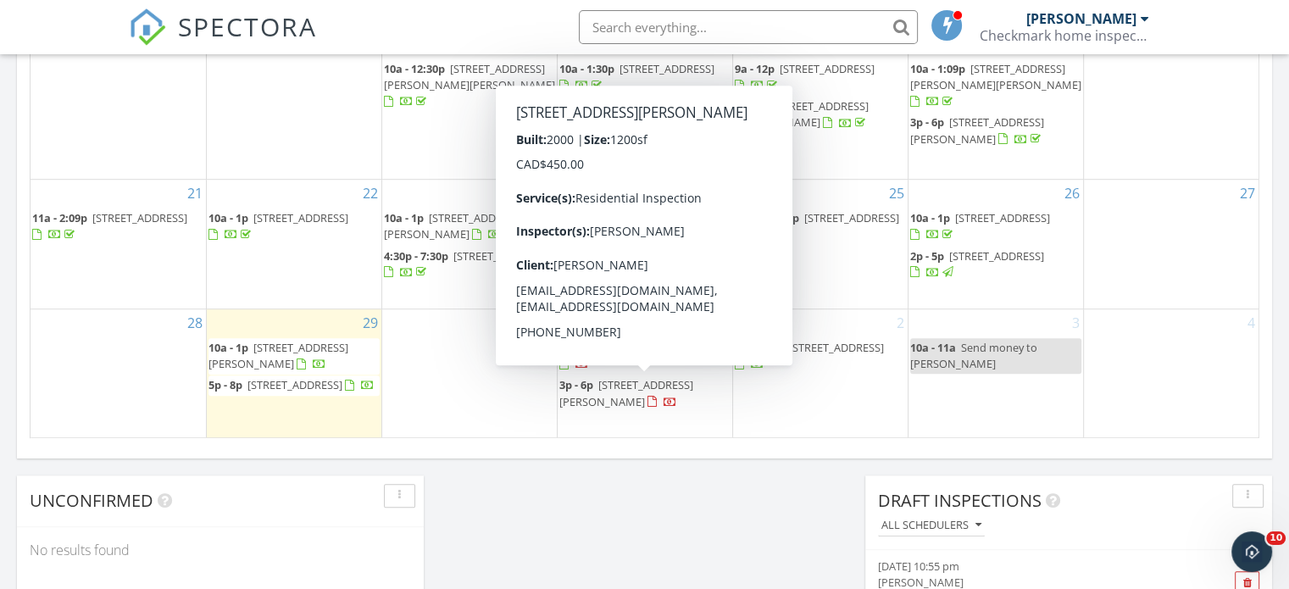
click at [654, 386] on span "[STREET_ADDRESS][PERSON_NAME]" at bounding box center [626, 392] width 134 height 31
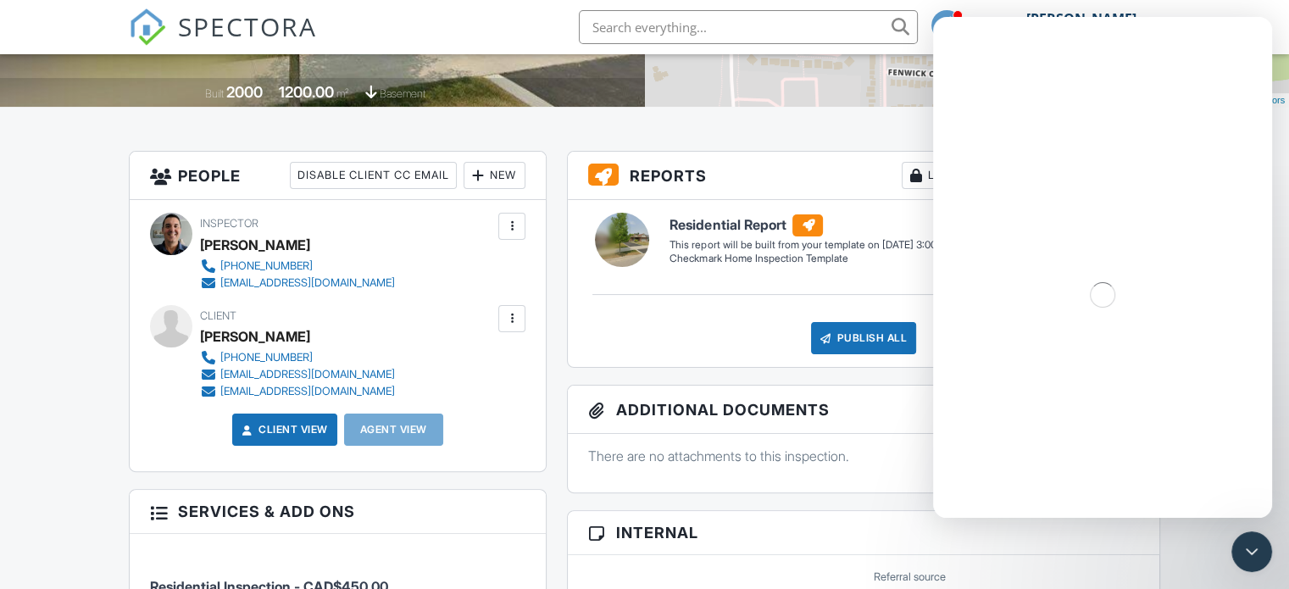
click at [514, 313] on div at bounding box center [511, 318] width 17 height 17
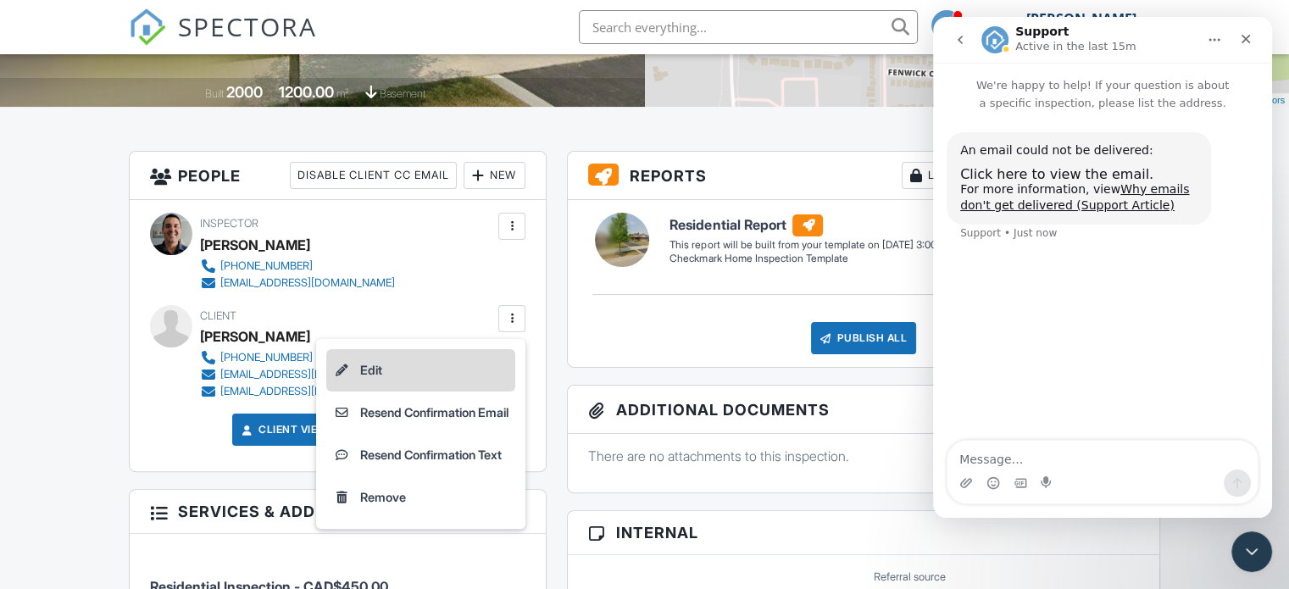
click at [404, 369] on li "Edit" at bounding box center [420, 370] width 189 height 42
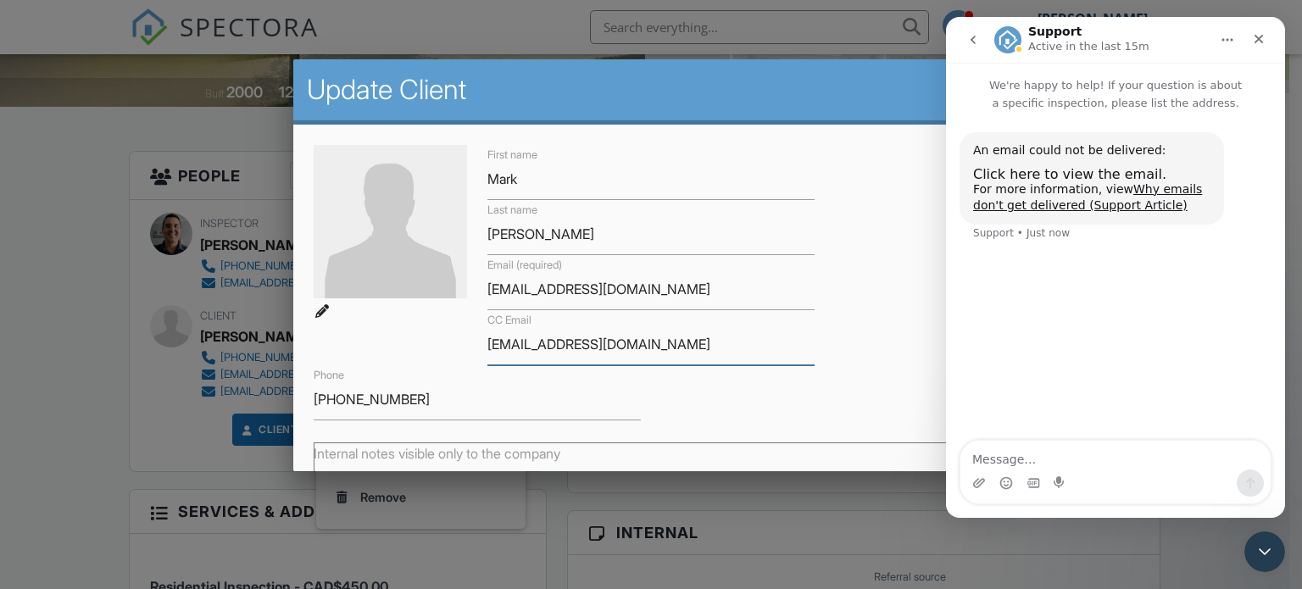
click at [599, 342] on input "nigelm282@gmaol.com" at bounding box center [650, 345] width 327 height 42
type input "nigelm282@gmail.com"
click at [842, 316] on div "First name Mark Last name Wilcox Email (required) mwilcox098@gmail.com CC Email…" at bounding box center [651, 282] width 696 height 275
click at [1260, 32] on icon "Close" at bounding box center [1259, 39] width 14 height 14
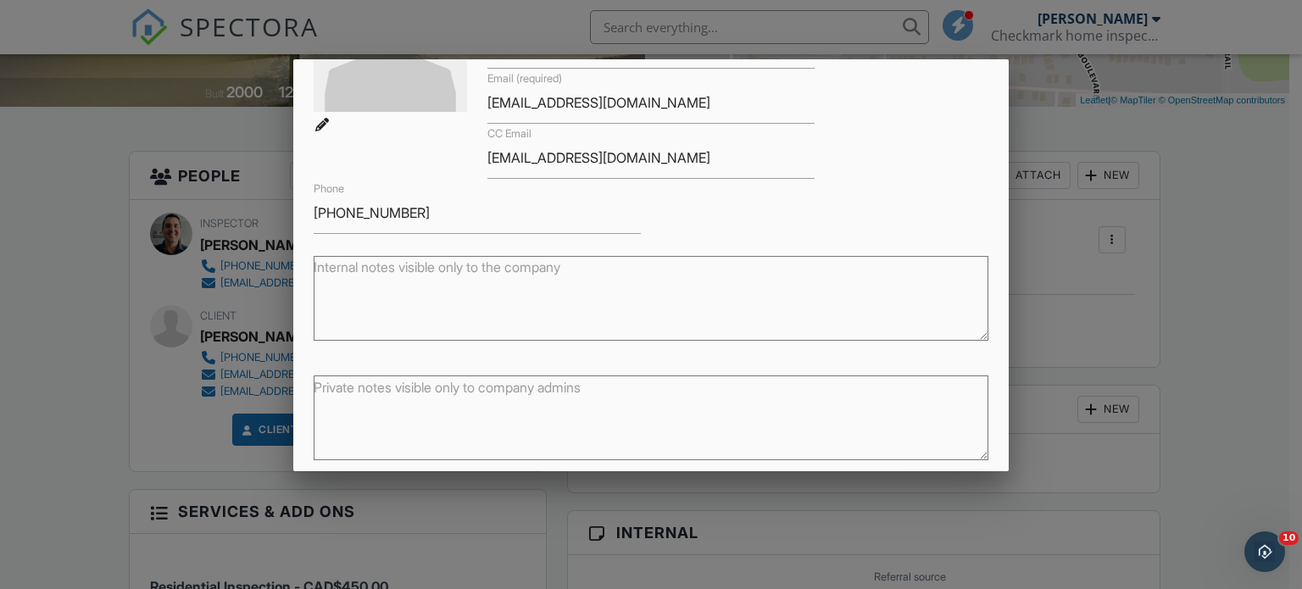
scroll to position [251, 0]
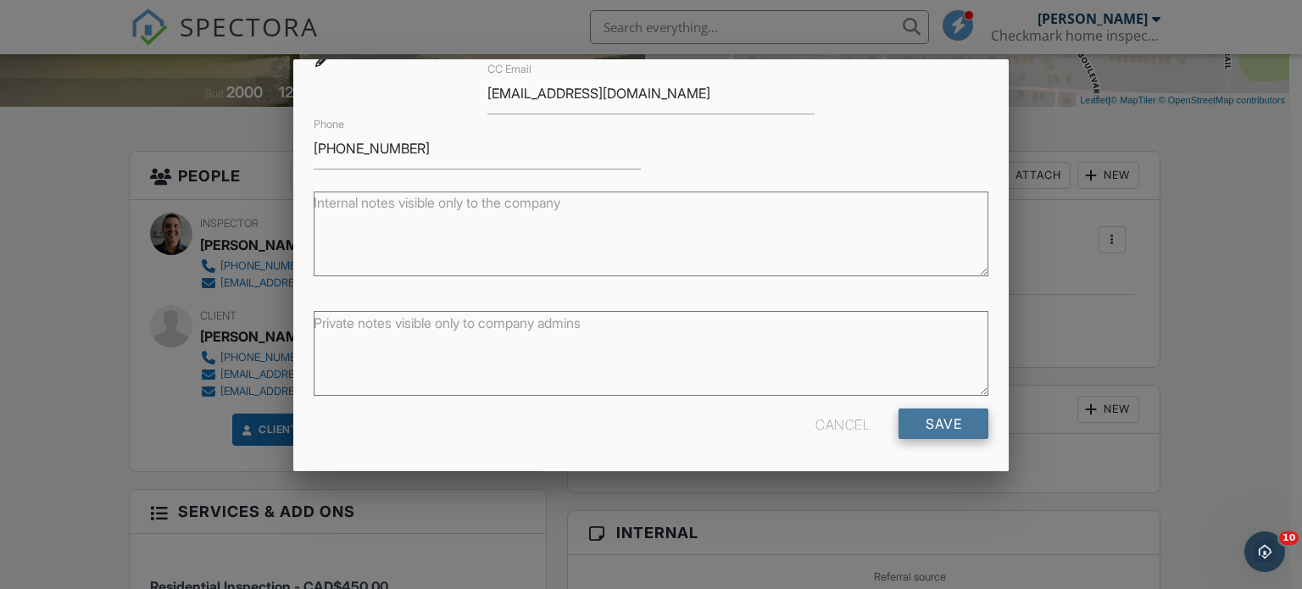
click at [921, 417] on input "Save" at bounding box center [943, 424] width 90 height 31
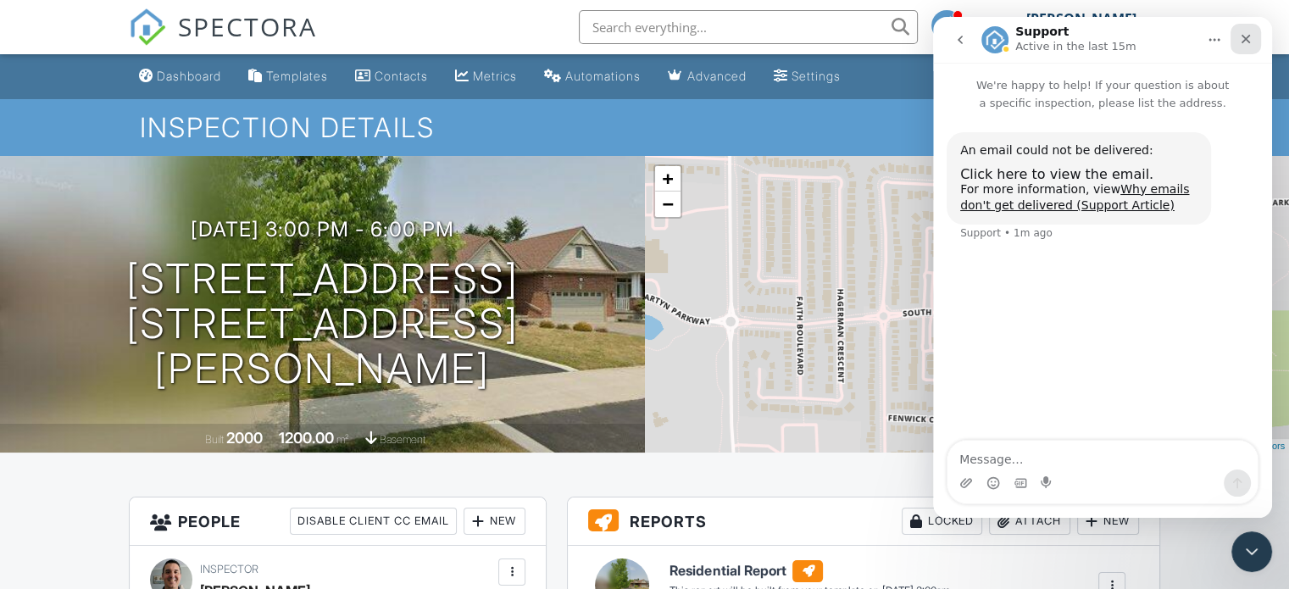
click at [1244, 36] on icon "Close" at bounding box center [1246, 39] width 9 height 9
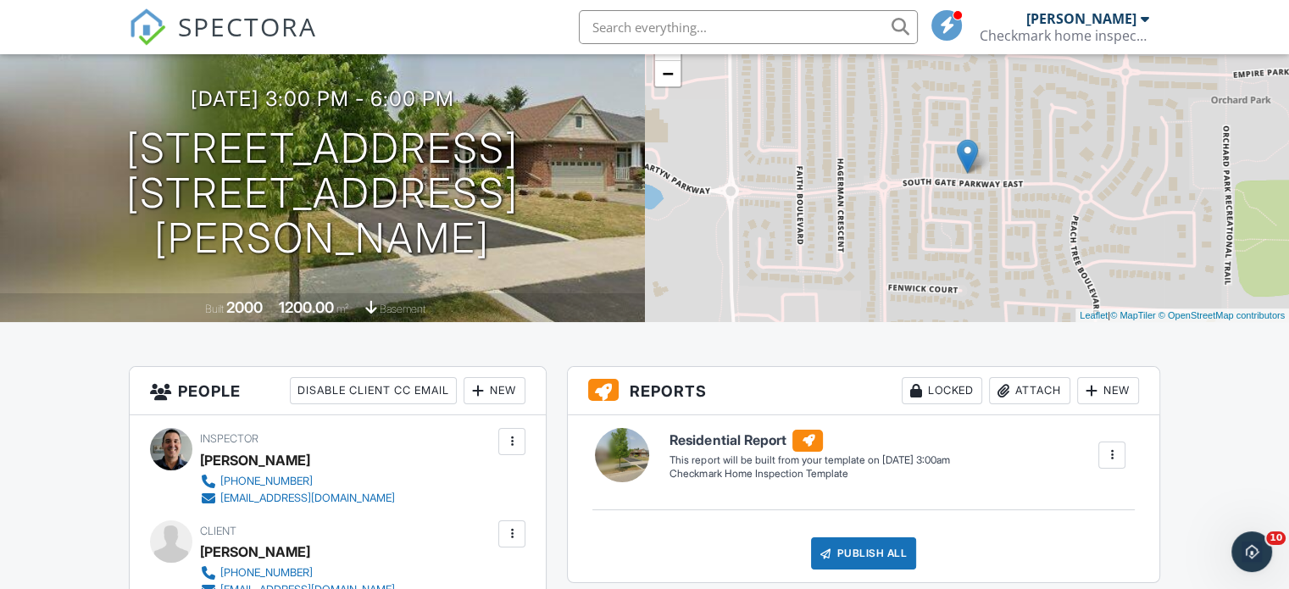
scroll to position [73, 0]
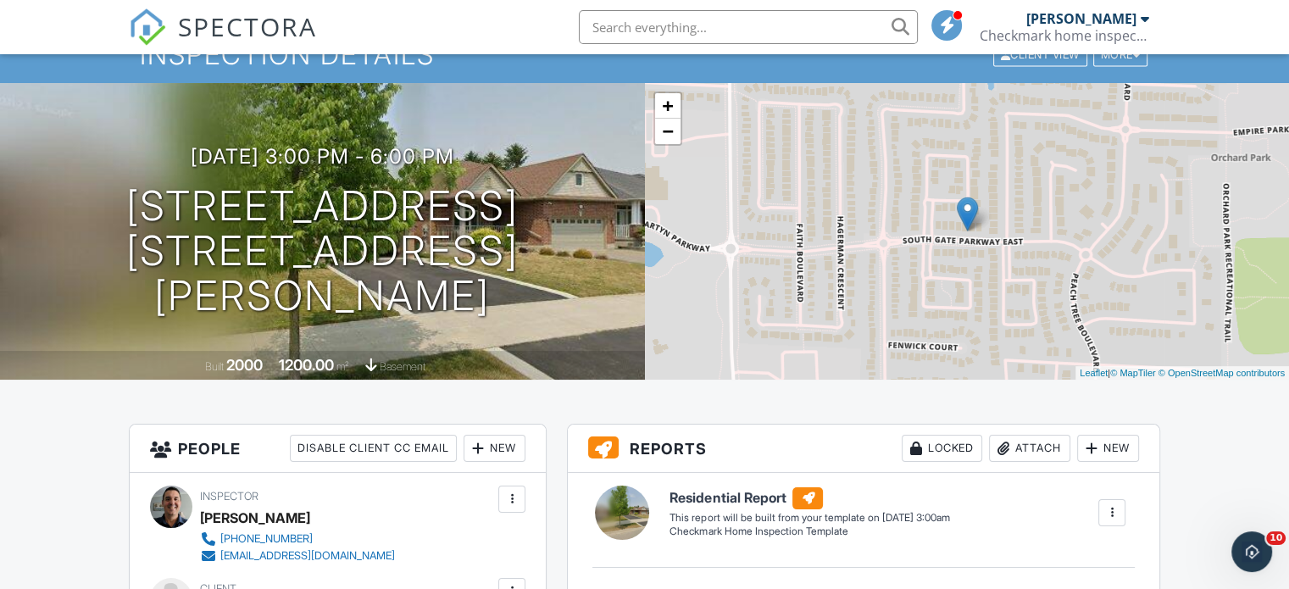
click at [1111, 504] on div at bounding box center [1111, 512] width 17 height 17
click at [1059, 552] on div "Build Now" at bounding box center [1078, 561] width 82 height 20
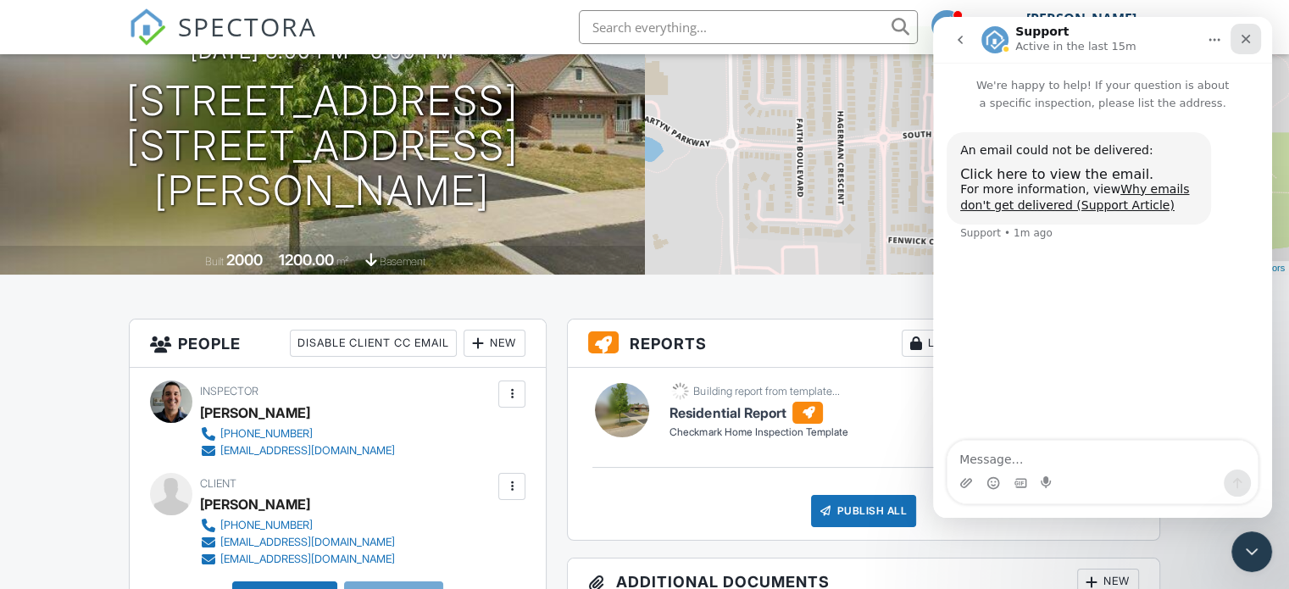
click at [1242, 41] on icon "Close" at bounding box center [1246, 39] width 9 height 9
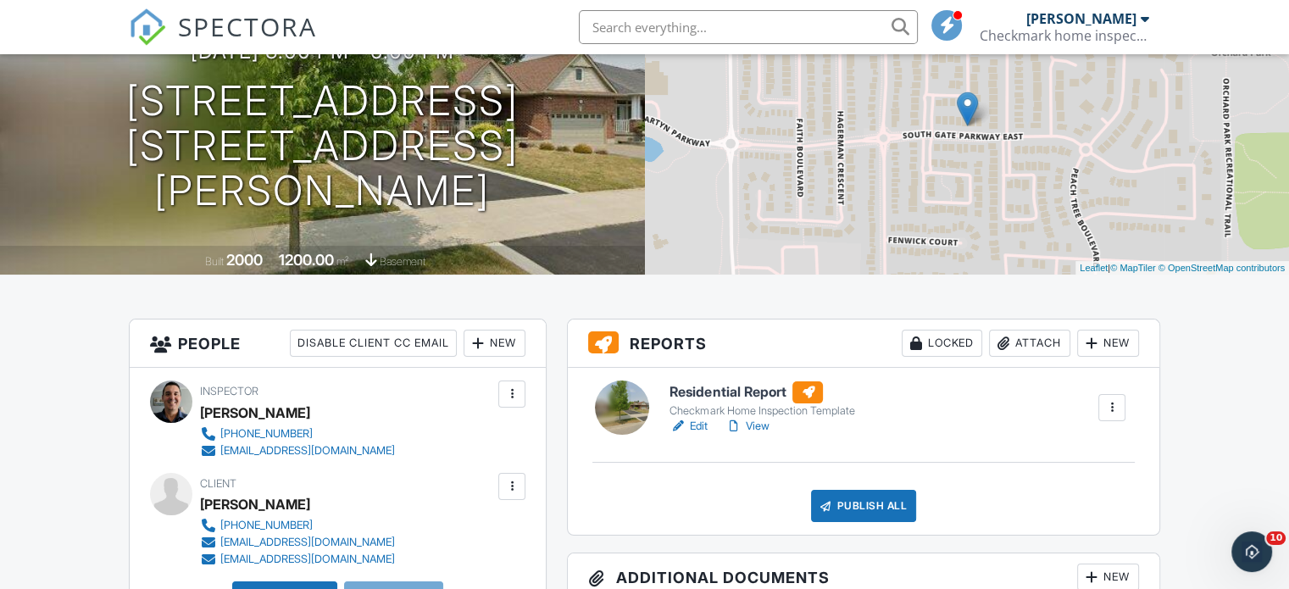
click at [699, 421] on link "Edit" at bounding box center [689, 426] width 38 height 17
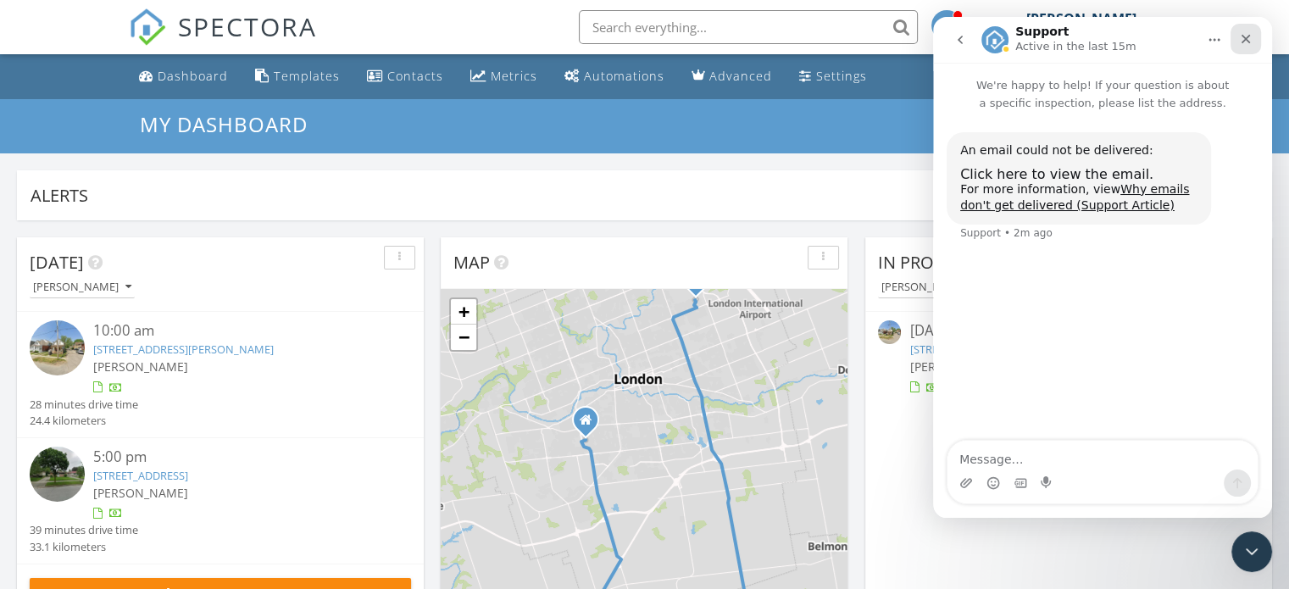
click at [1253, 32] on div "Close" at bounding box center [1246, 39] width 31 height 31
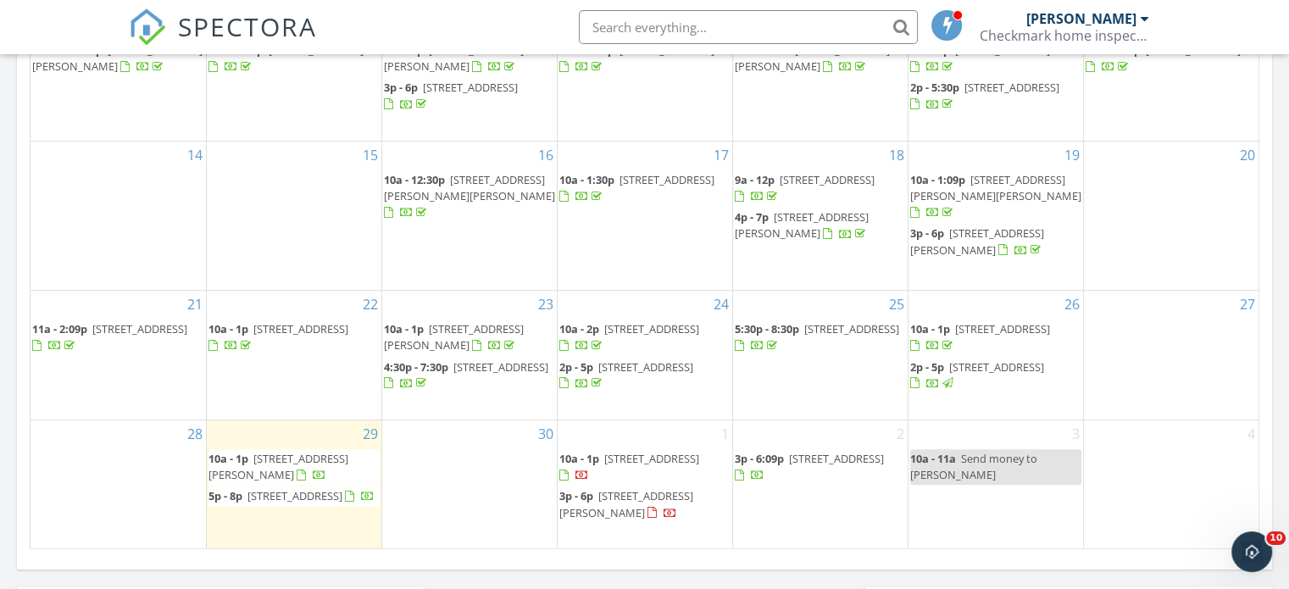
scroll to position [1054, 0]
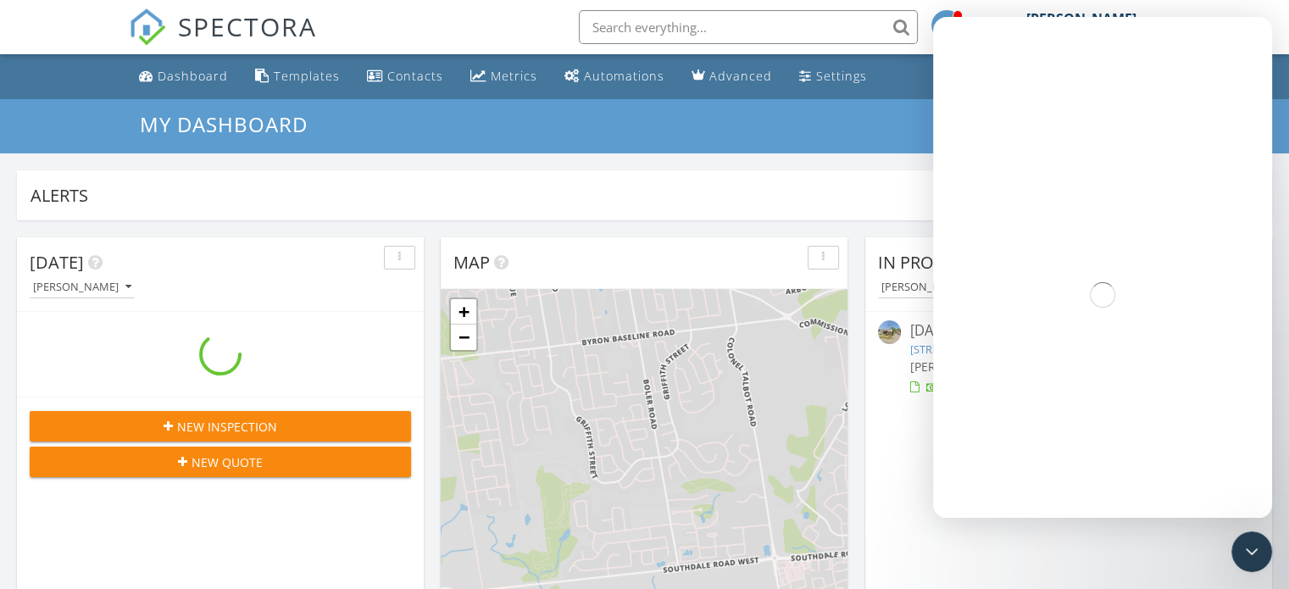
scroll to position [1569, 1315]
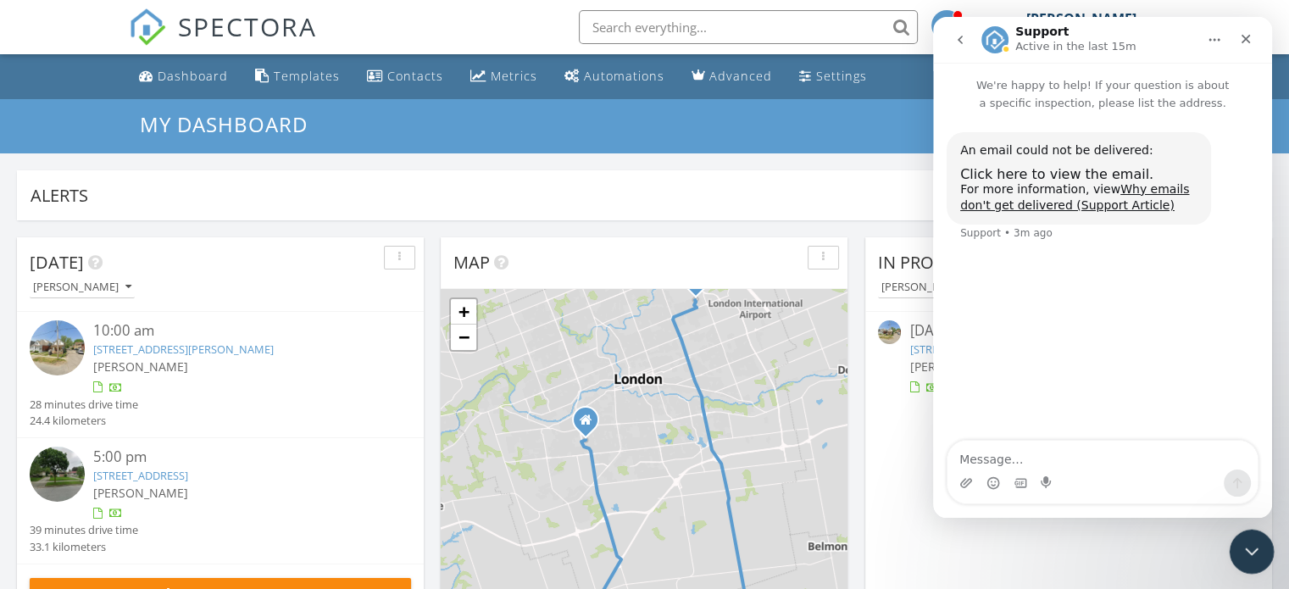
click at [1270, 555] on html at bounding box center [1249, 549] width 41 height 41
click at [1252, 556] on icon "Close Intercom Messenger" at bounding box center [1249, 549] width 20 height 20
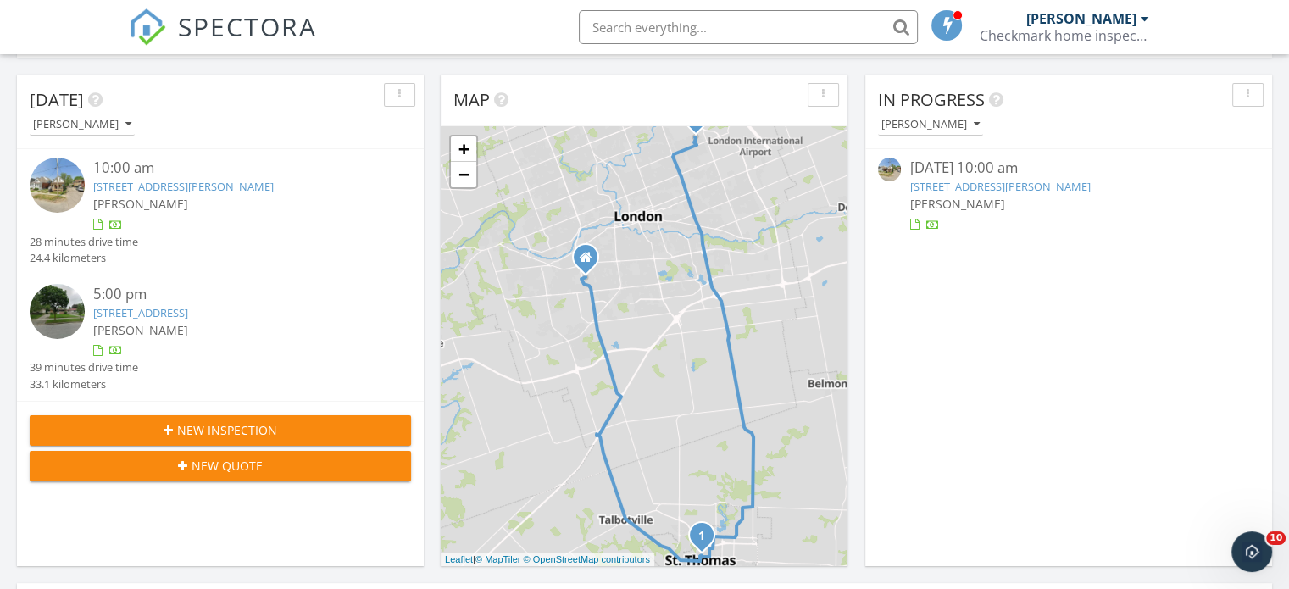
scroll to position [0, 0]
